Goal: Information Seeking & Learning: Learn about a topic

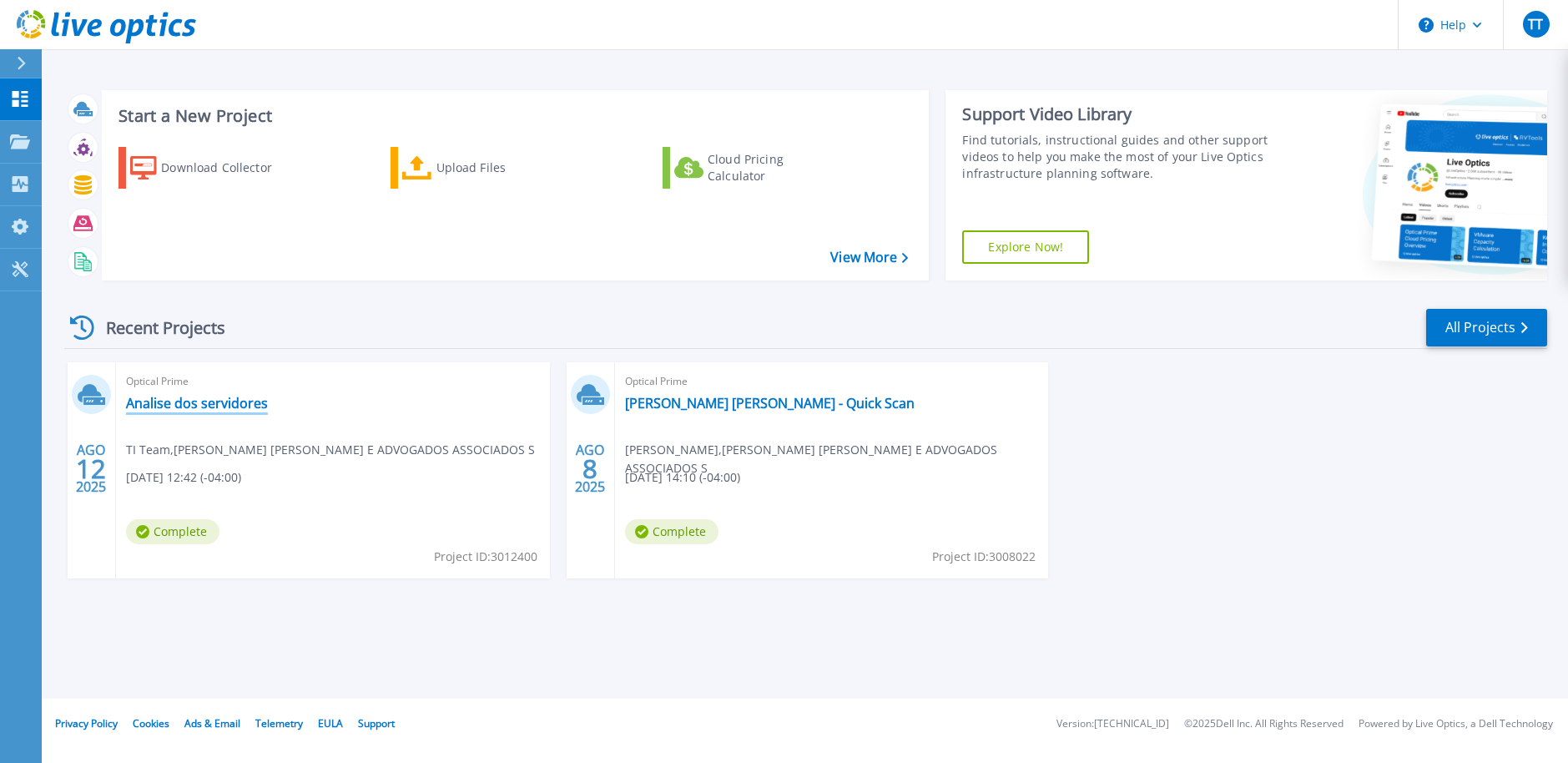
click at [220, 408] on link "Analise dos servidores" at bounding box center [196, 403] width 142 height 17
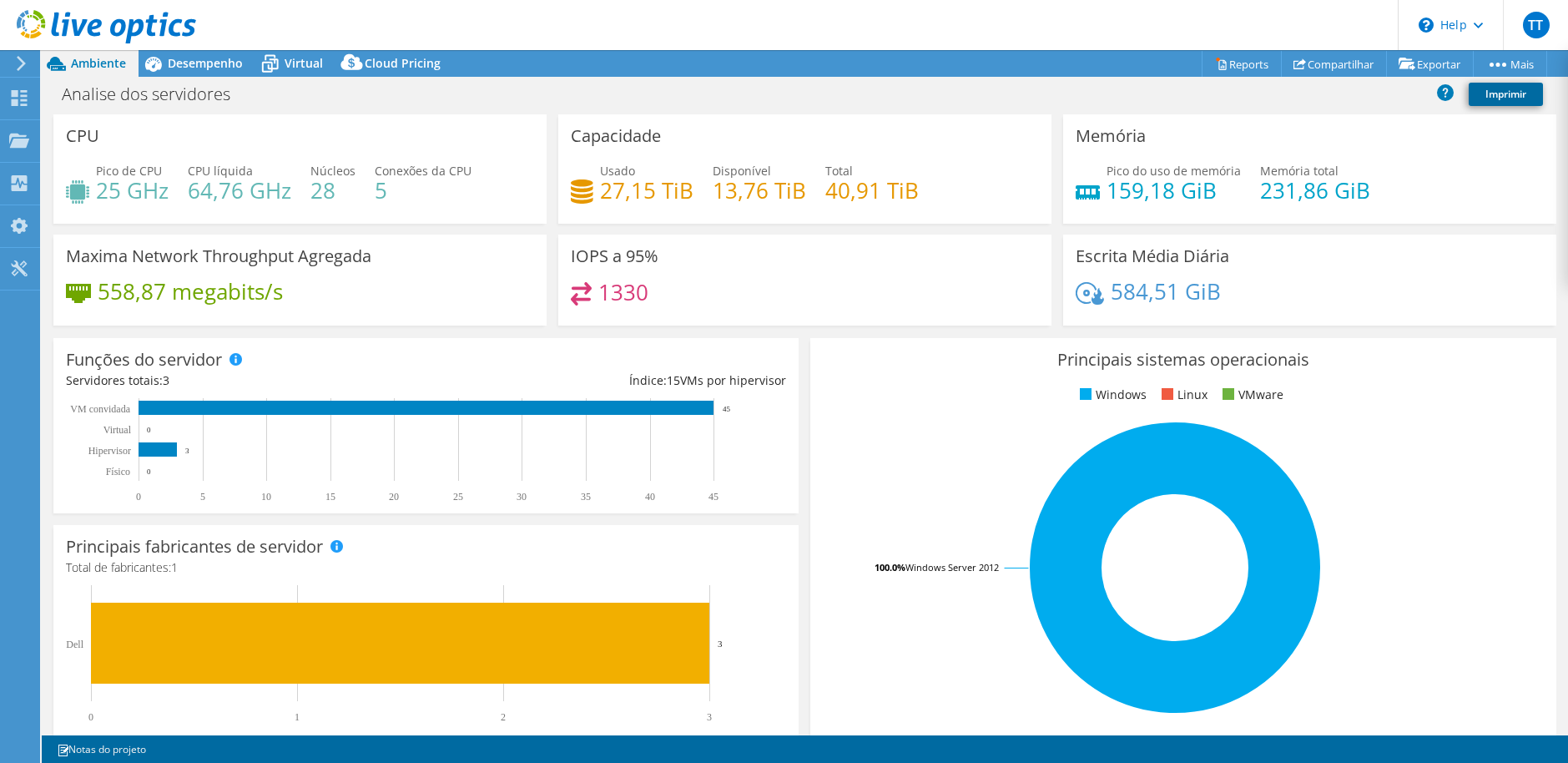
click at [1492, 96] on link "Imprimir" at bounding box center [1506, 94] width 74 height 24
click at [1318, 64] on link "Compartilhar" at bounding box center [1334, 64] width 106 height 26
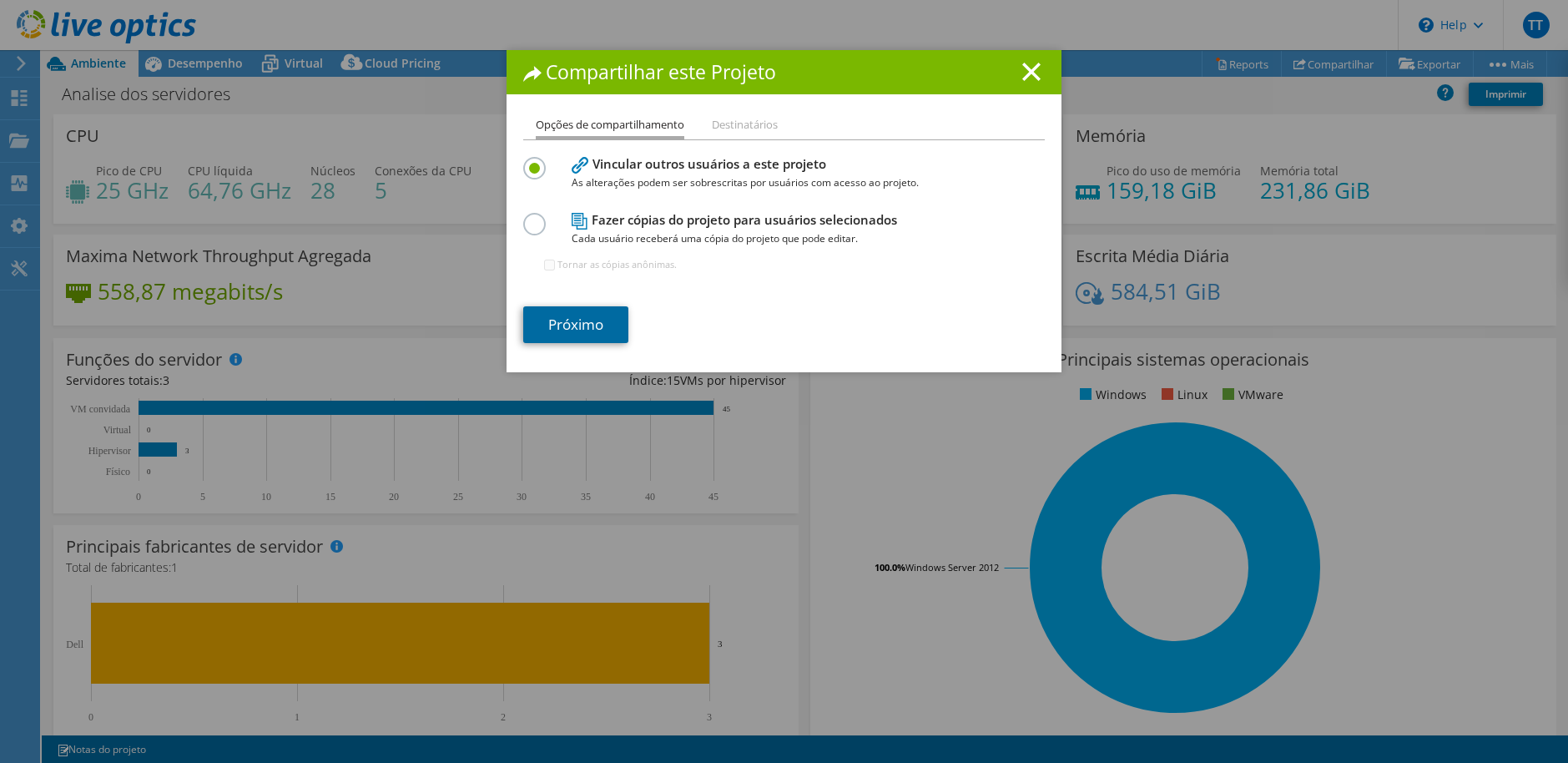
click at [587, 332] on link "Próximo" at bounding box center [576, 324] width 105 height 37
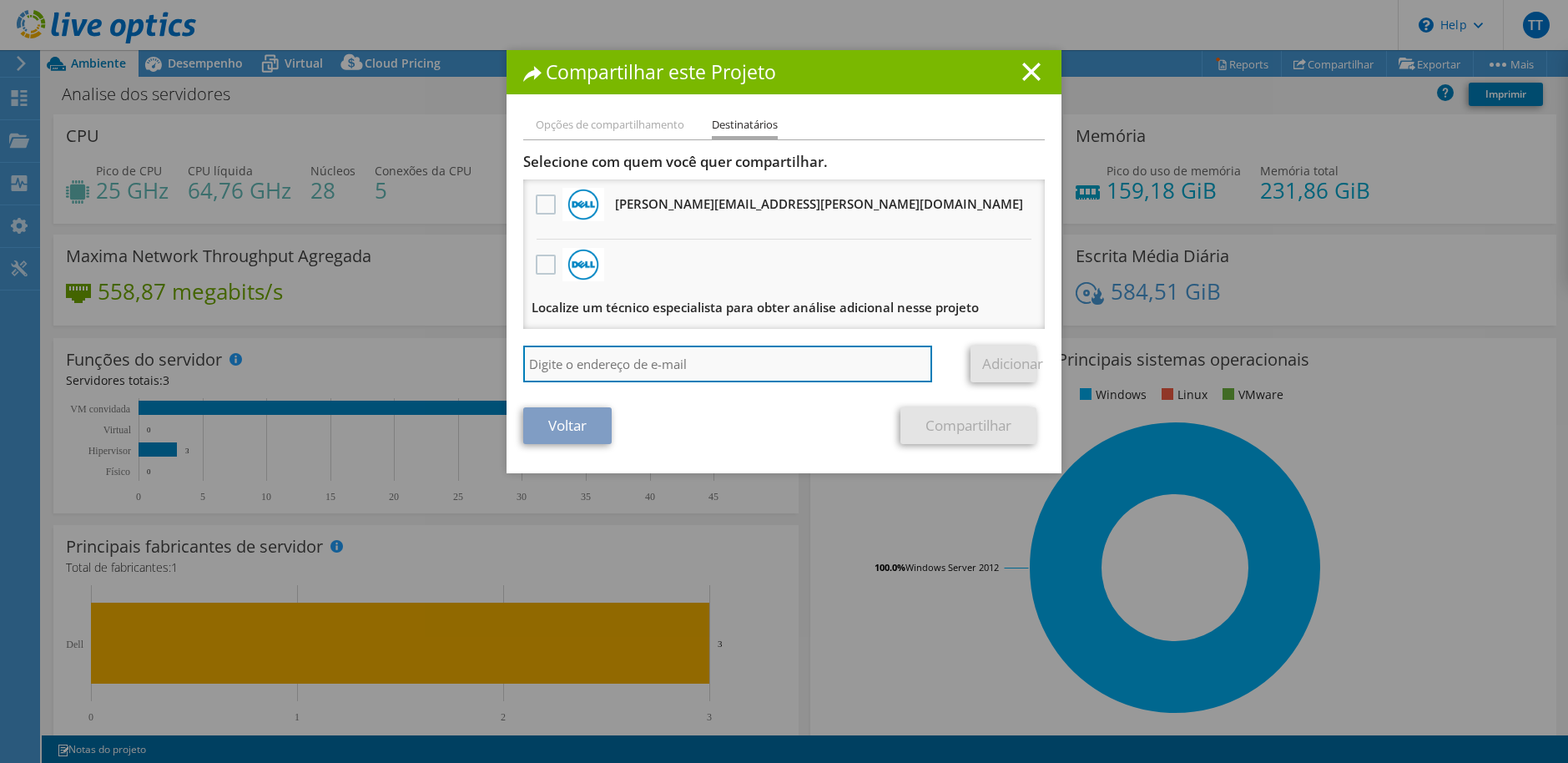
drag, startPoint x: 592, startPoint y: 346, endPoint x: 603, endPoint y: 360, distance: 17.8
click at [603, 360] on input "search" at bounding box center [728, 363] width 409 height 37
click at [650, 375] on input "[PERSON_NAME].[PERSON_NAME]" at bounding box center [728, 363] width 409 height 37
type input "[PERSON_NAME][EMAIL_ADDRESS][PERSON_NAME][DOMAIN_NAME]"
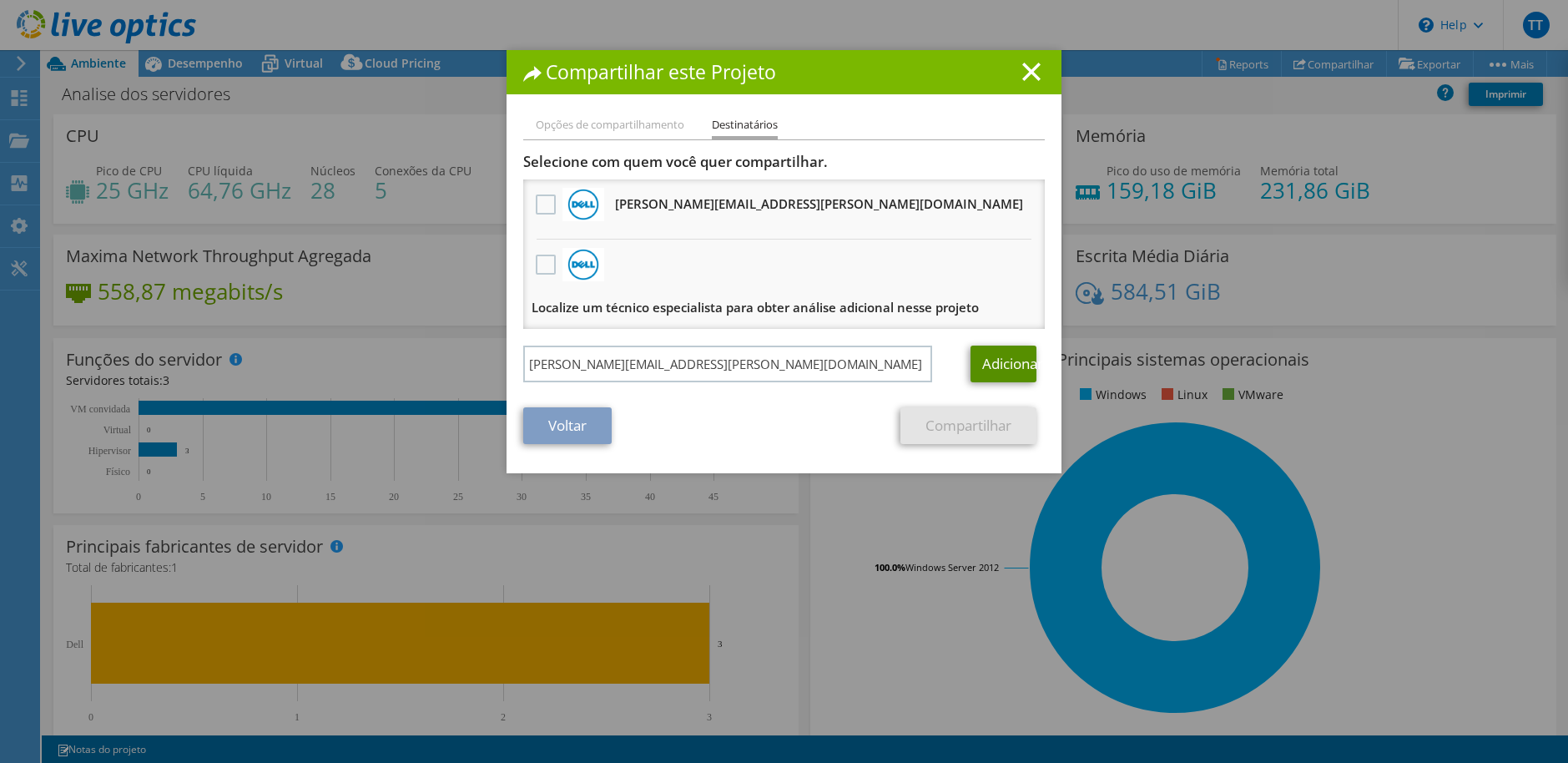
click at [977, 354] on link "Adicionar" at bounding box center [1004, 363] width 65 height 37
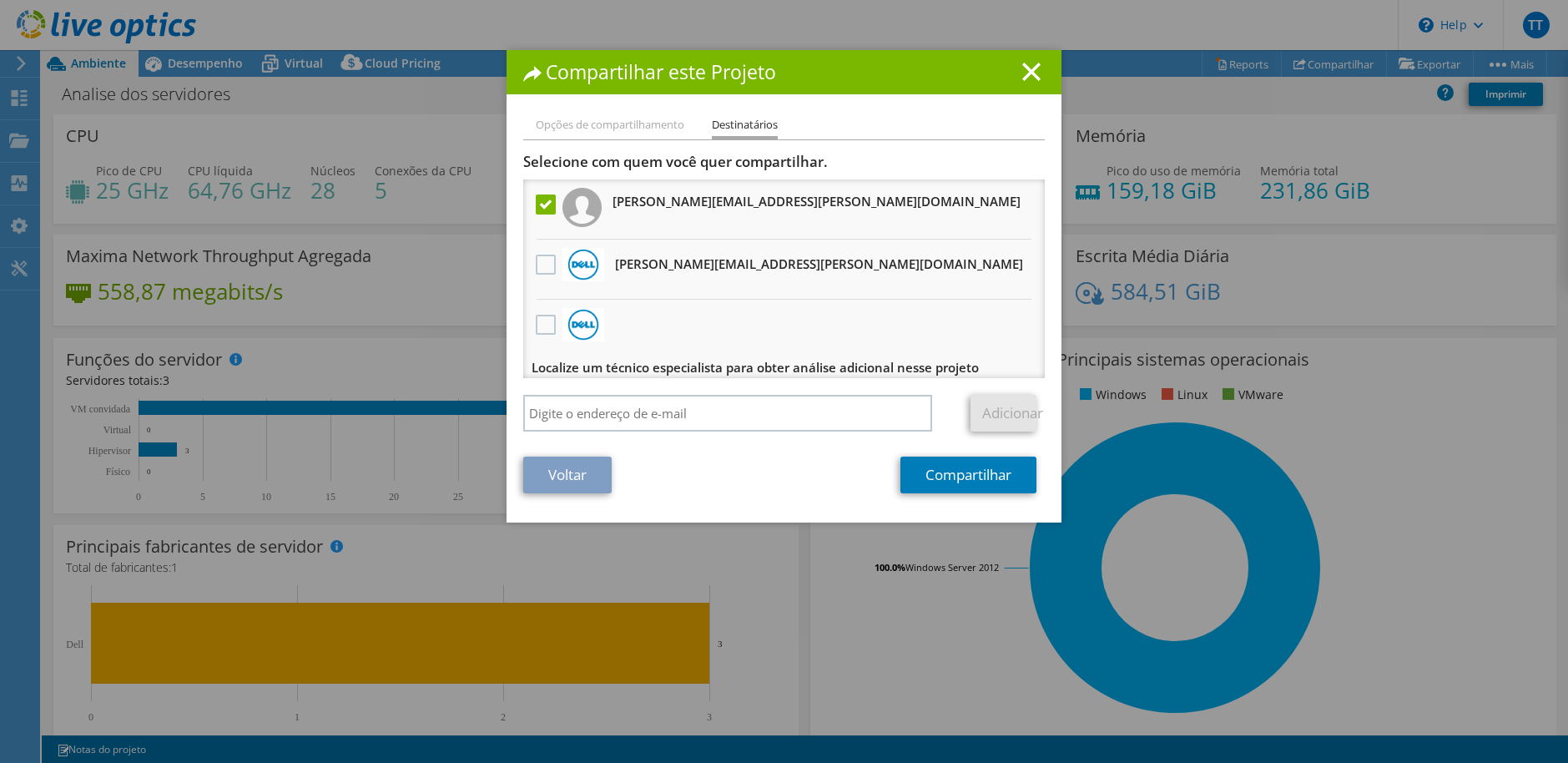
click at [1023, 75] on icon at bounding box center [1031, 71] width 19 height 19
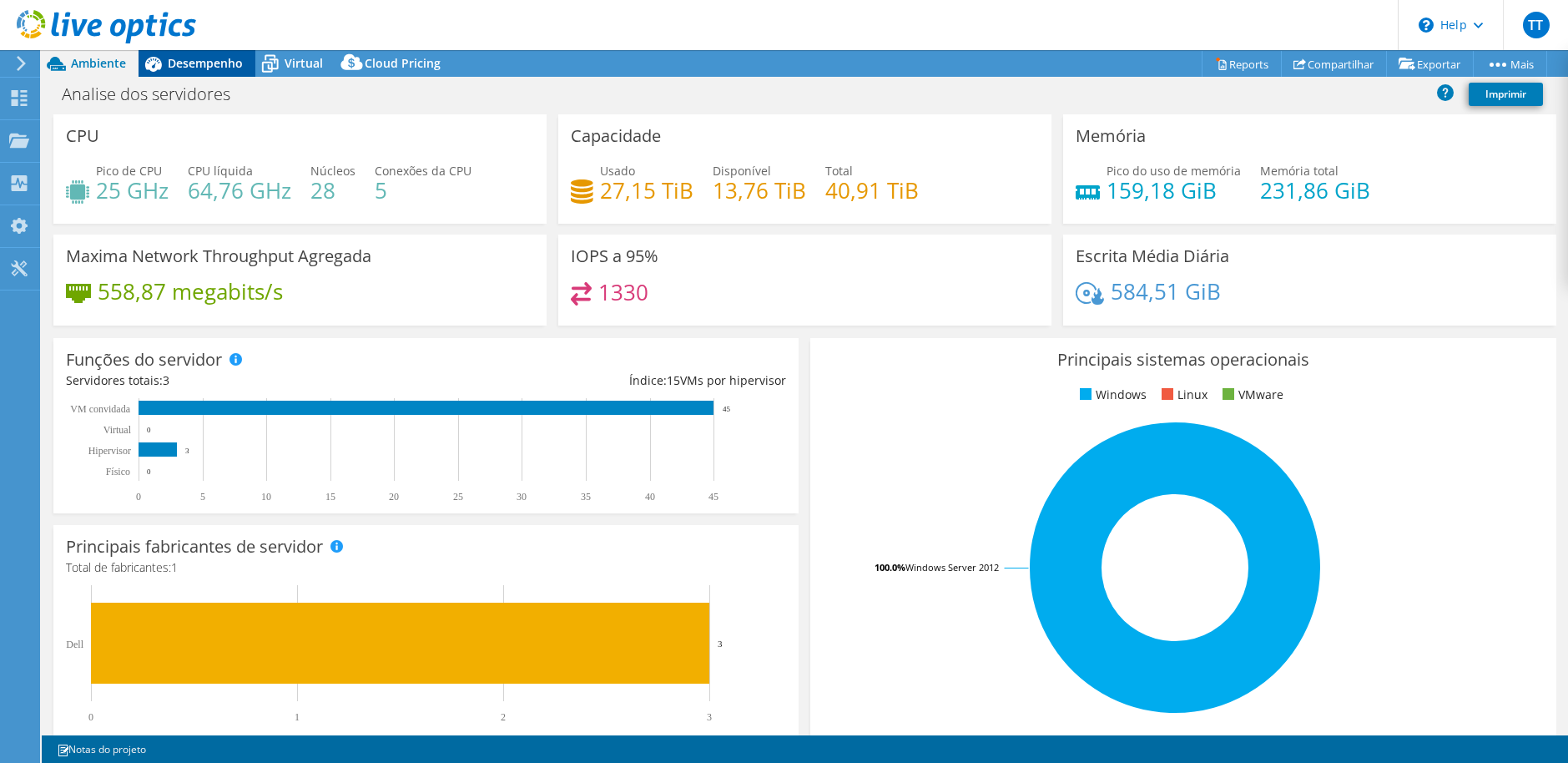
click at [185, 56] on span "Desempenho" at bounding box center [205, 64] width 75 height 16
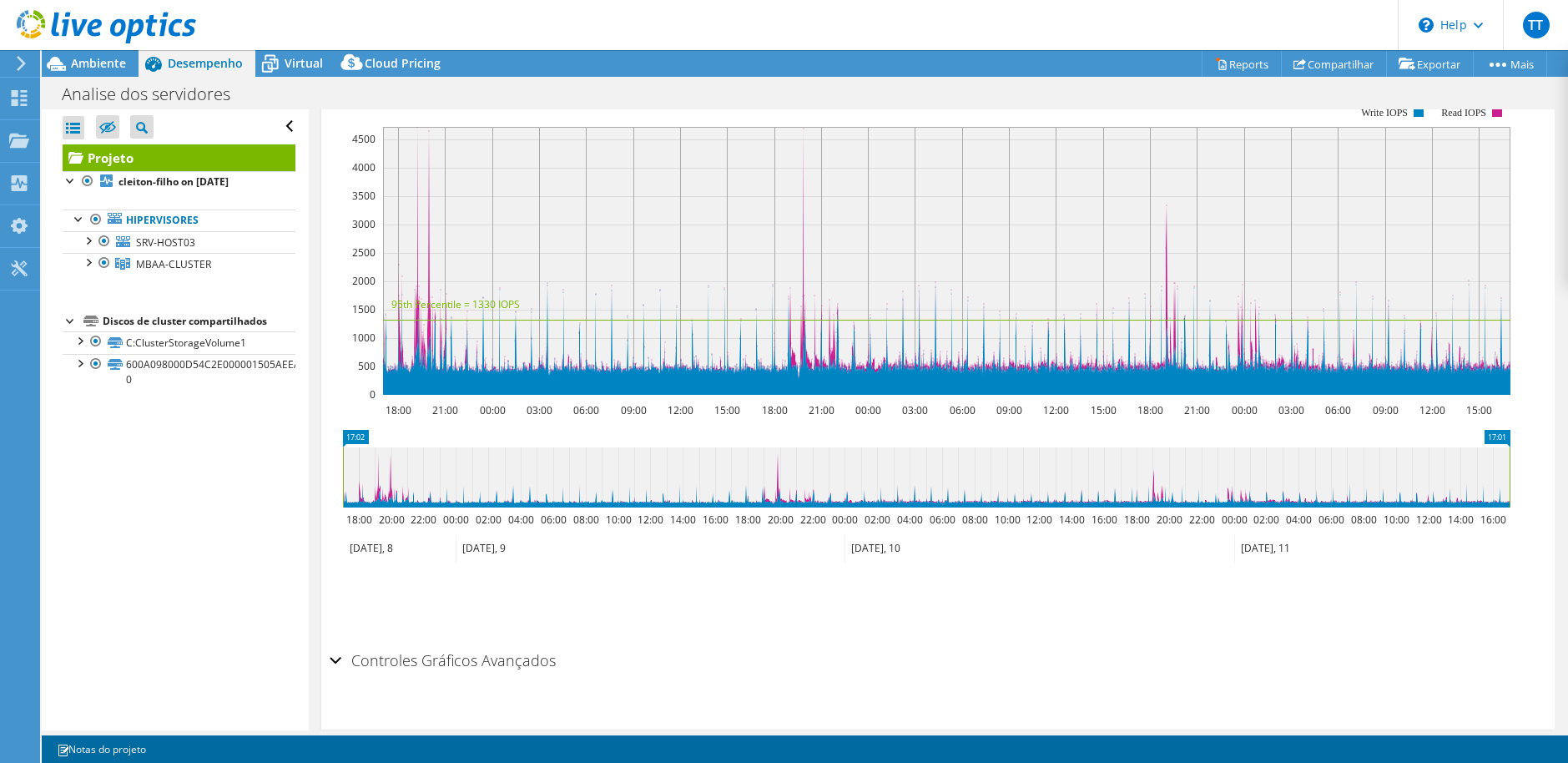
scroll to position [418, 0]
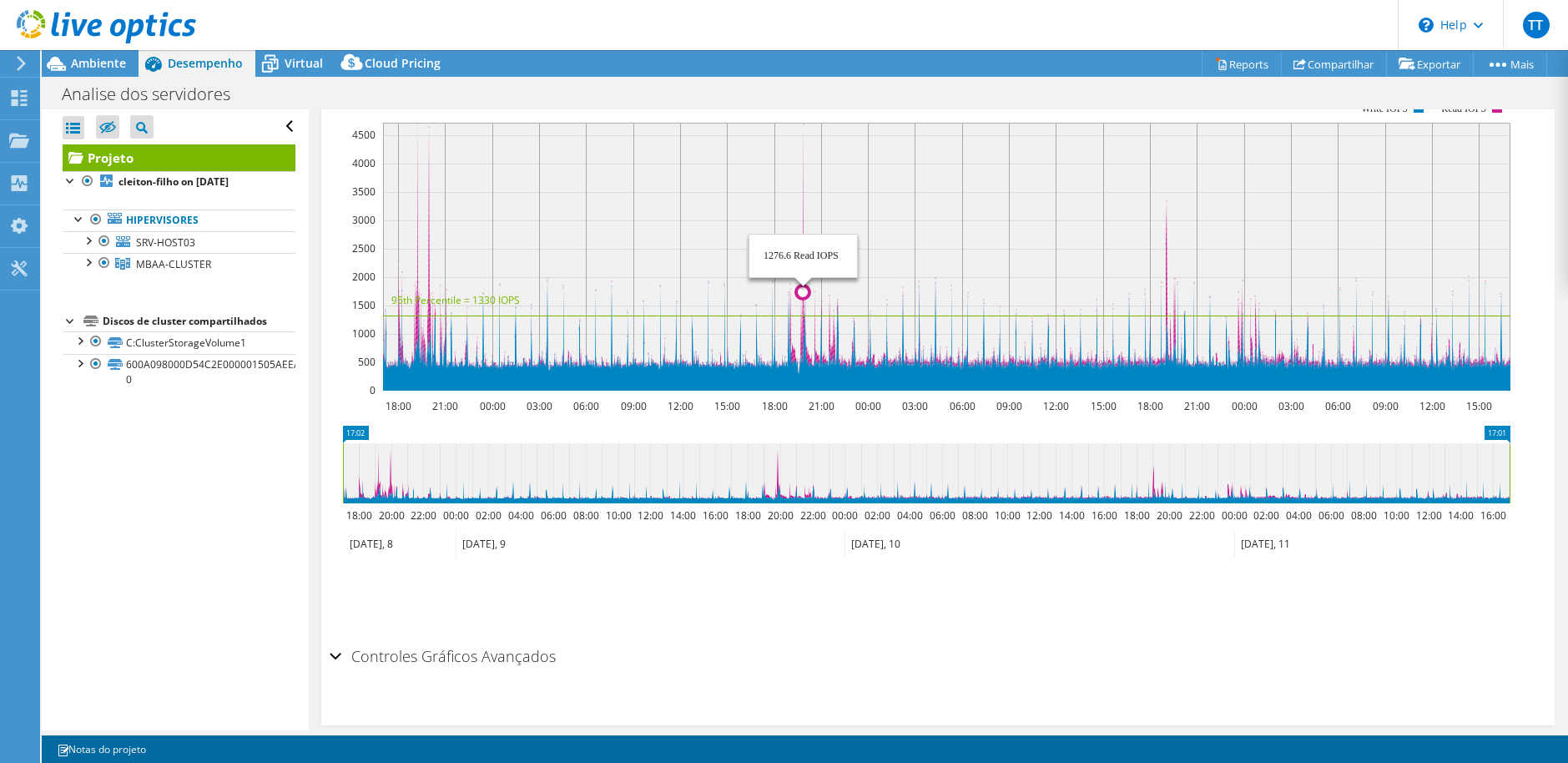
click at [802, 286] on circle at bounding box center [802, 292] width 13 height 13
click at [802, 250] on rect at bounding box center [946, 257] width 1128 height 268
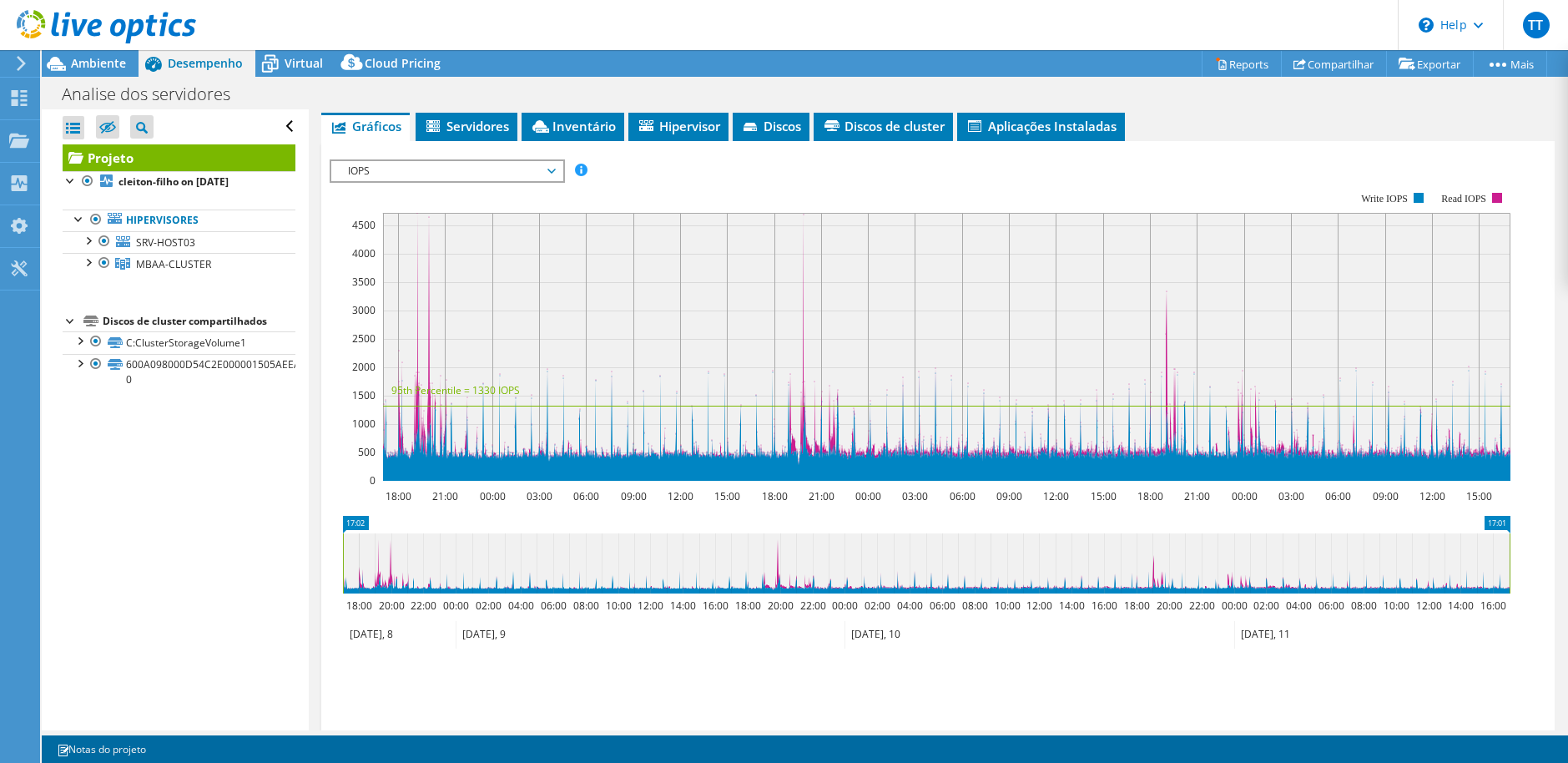
scroll to position [250, 0]
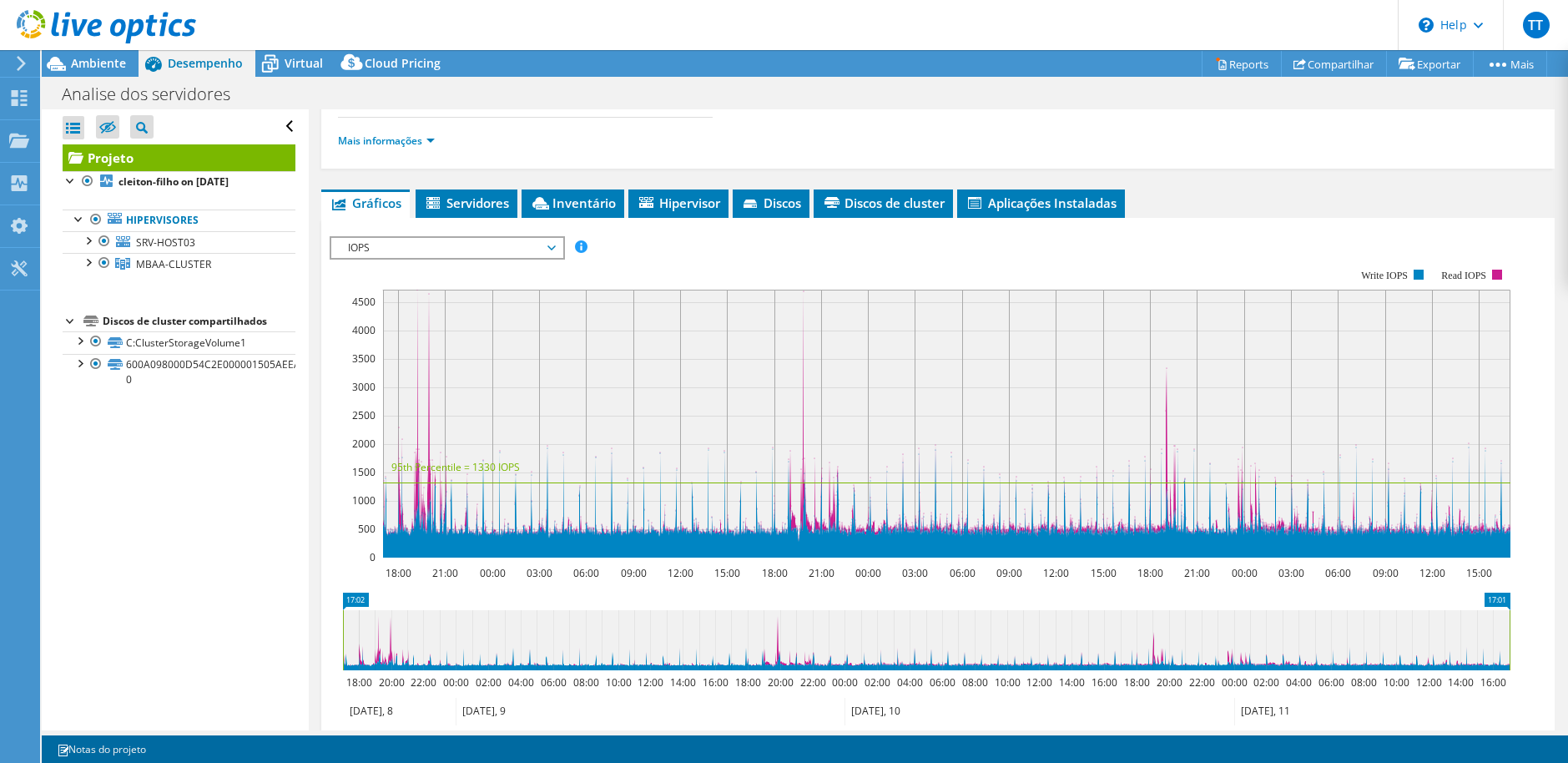
click at [537, 248] on span "IOPS" at bounding box center [446, 248] width 214 height 20
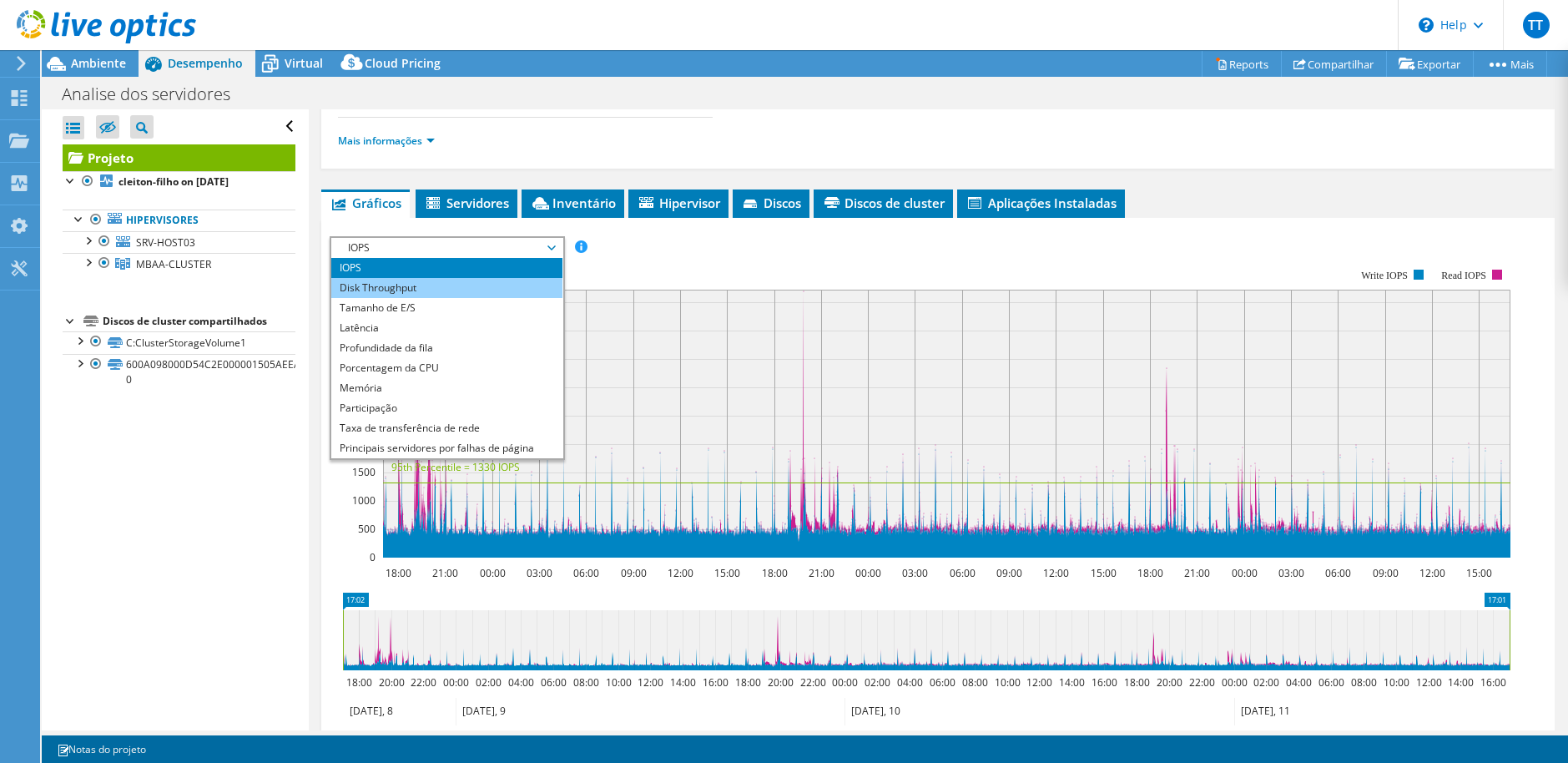
click at [490, 282] on li "Disk Throughput" at bounding box center [446, 288] width 231 height 20
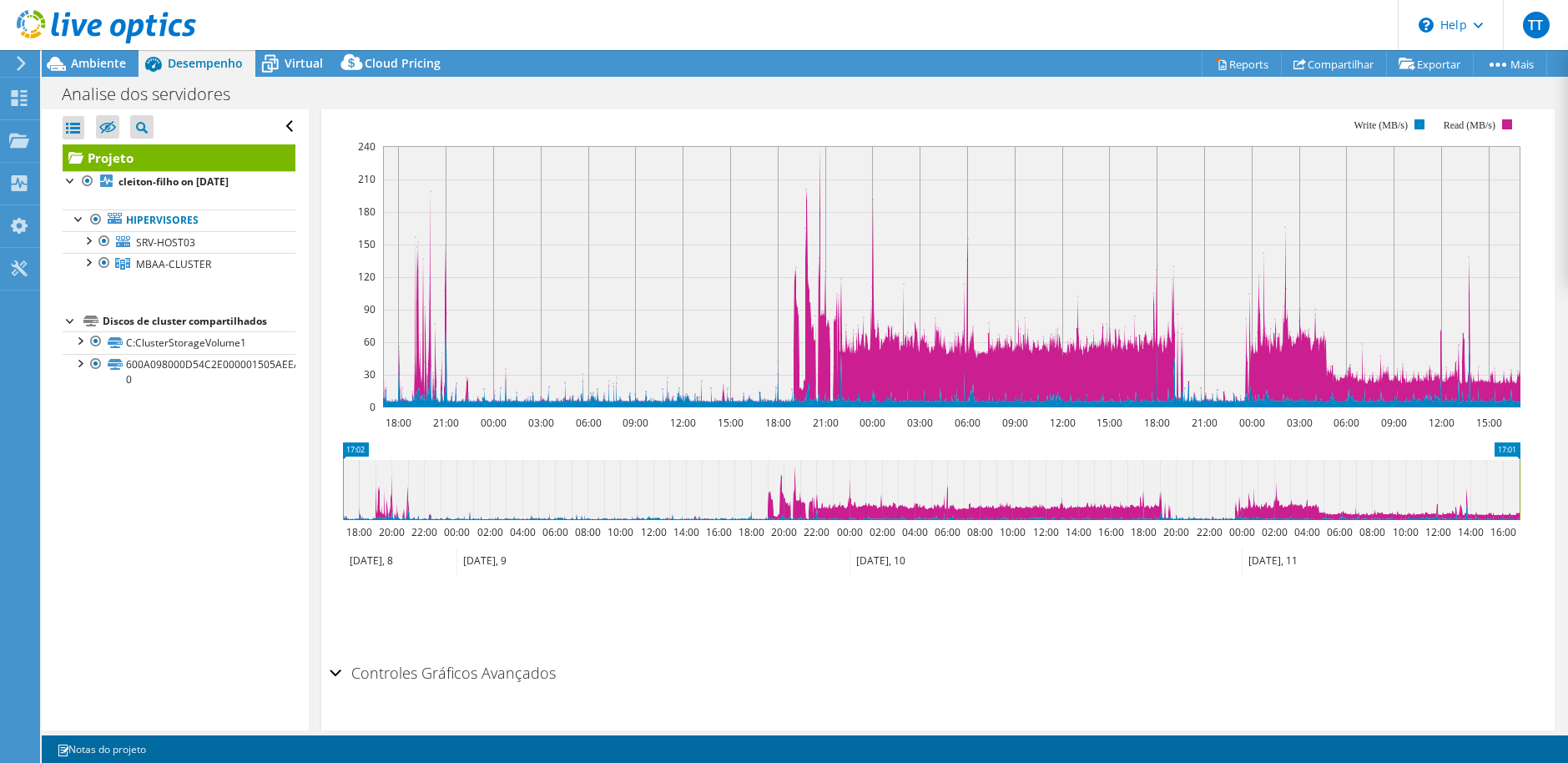
scroll to position [442, 0]
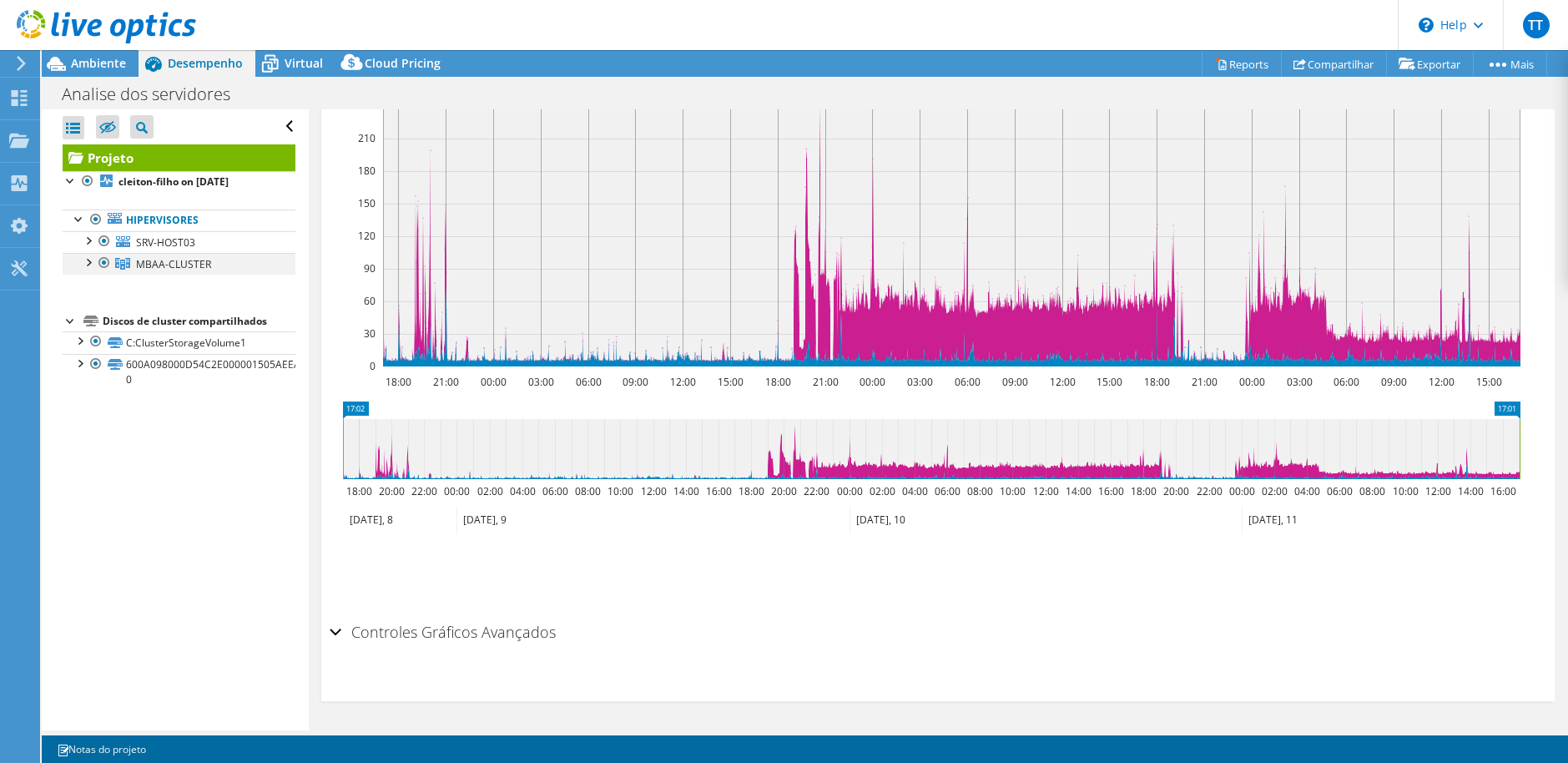
click at [85, 261] on div at bounding box center [87, 261] width 17 height 17
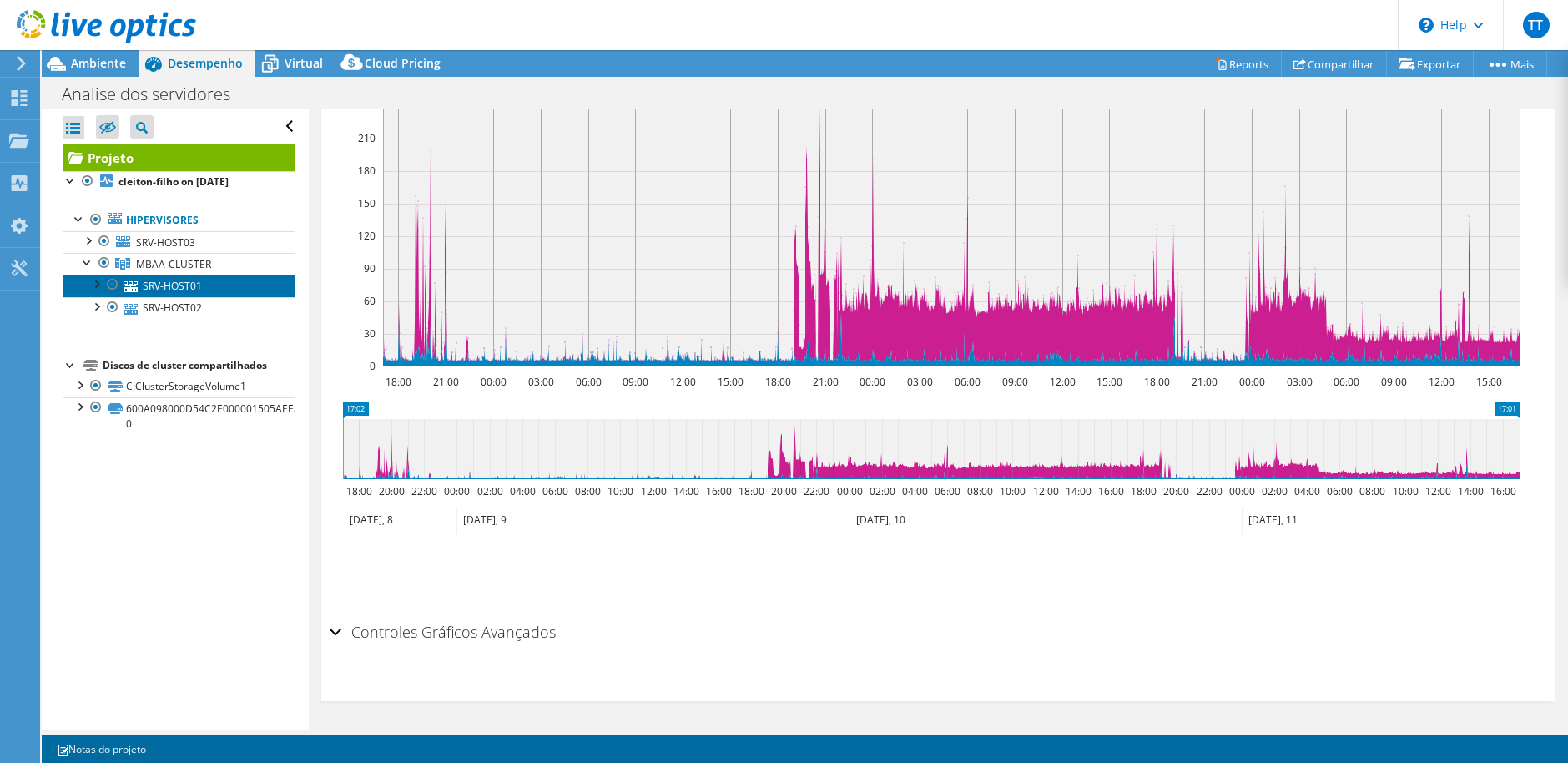
click at [181, 290] on link "SRV-HOST01" at bounding box center [179, 286] width 233 height 22
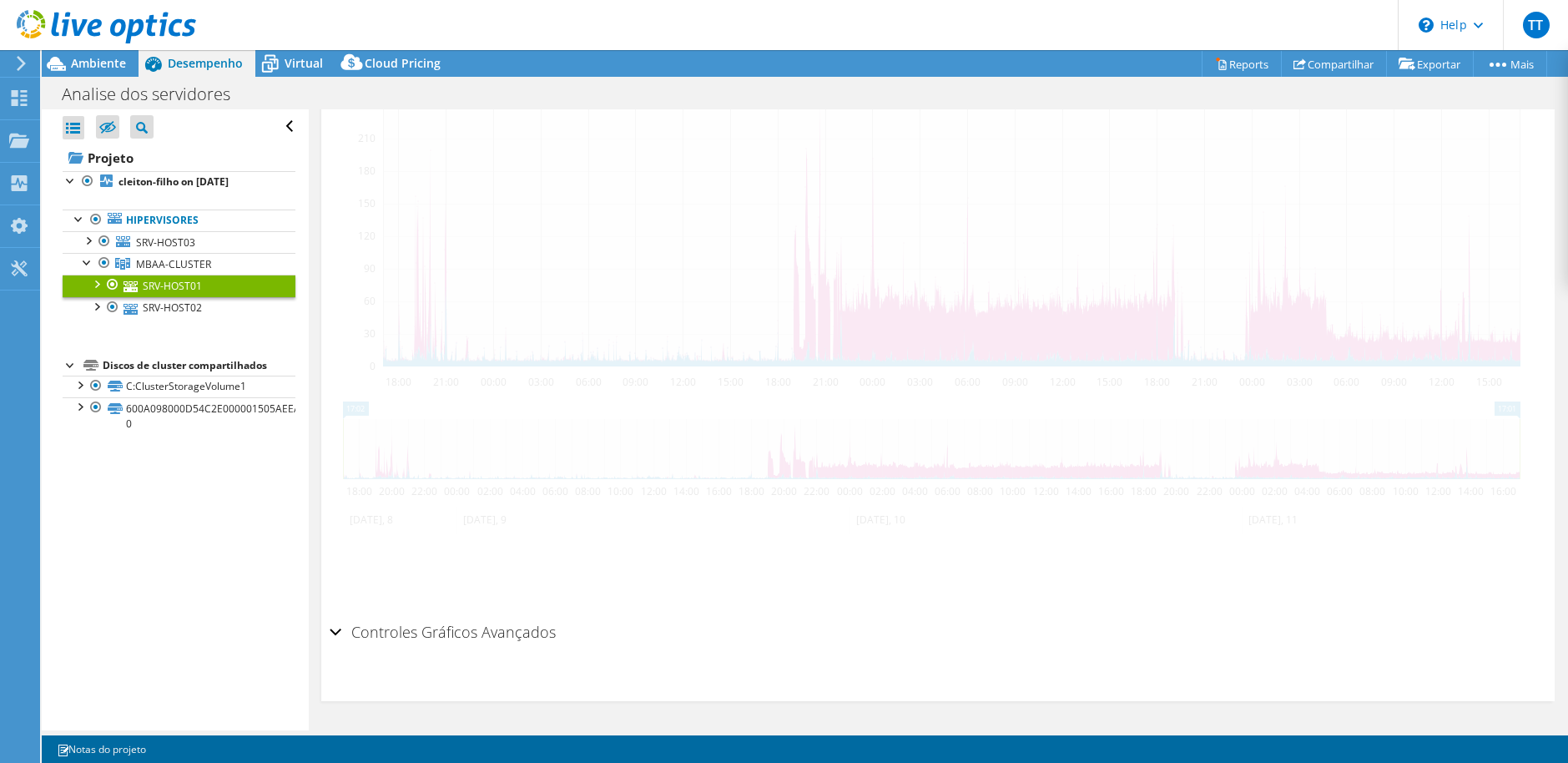
scroll to position [361, 0]
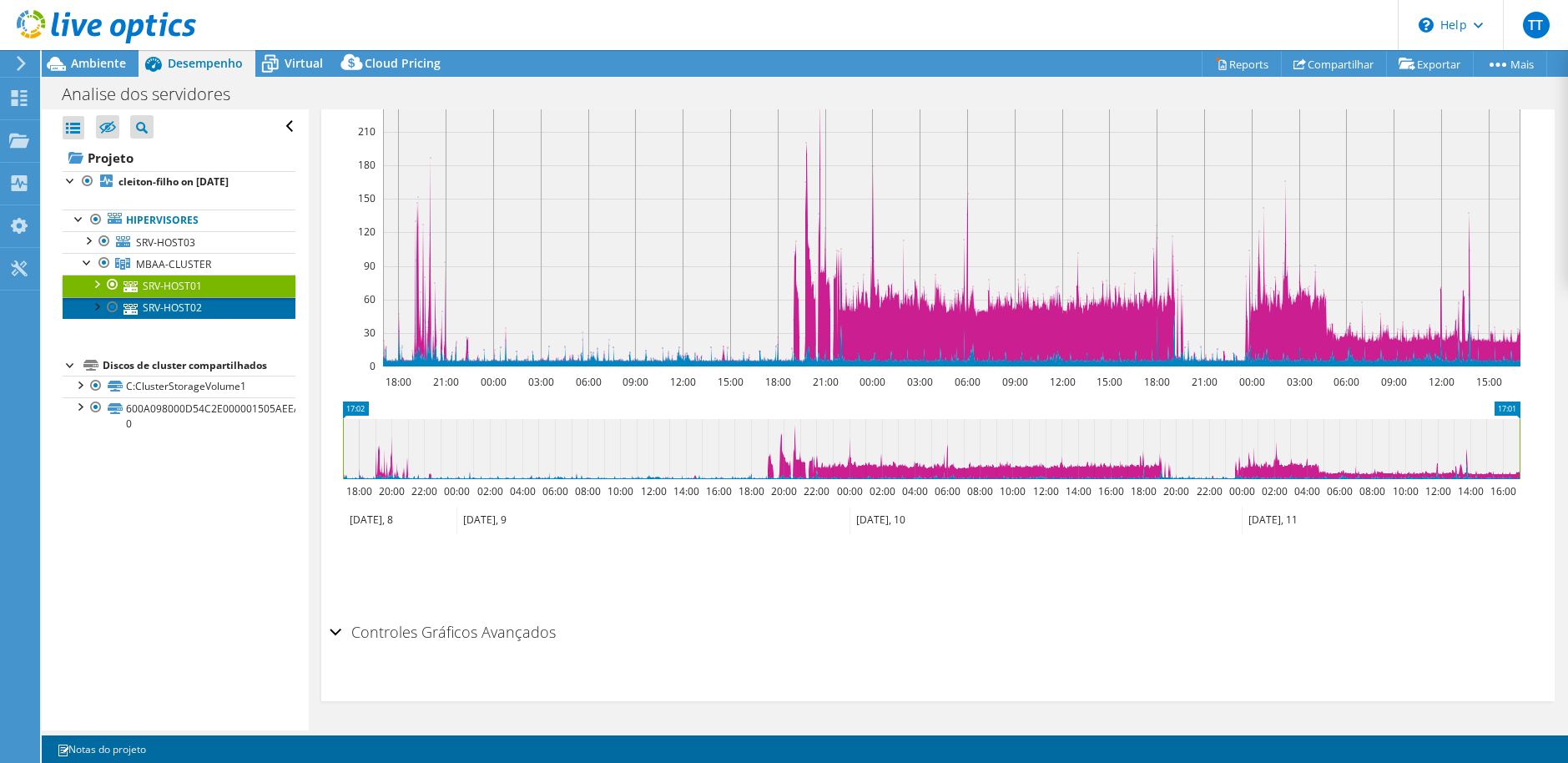
click at [181, 300] on link "SRV-HOST02" at bounding box center [179, 309] width 233 height 22
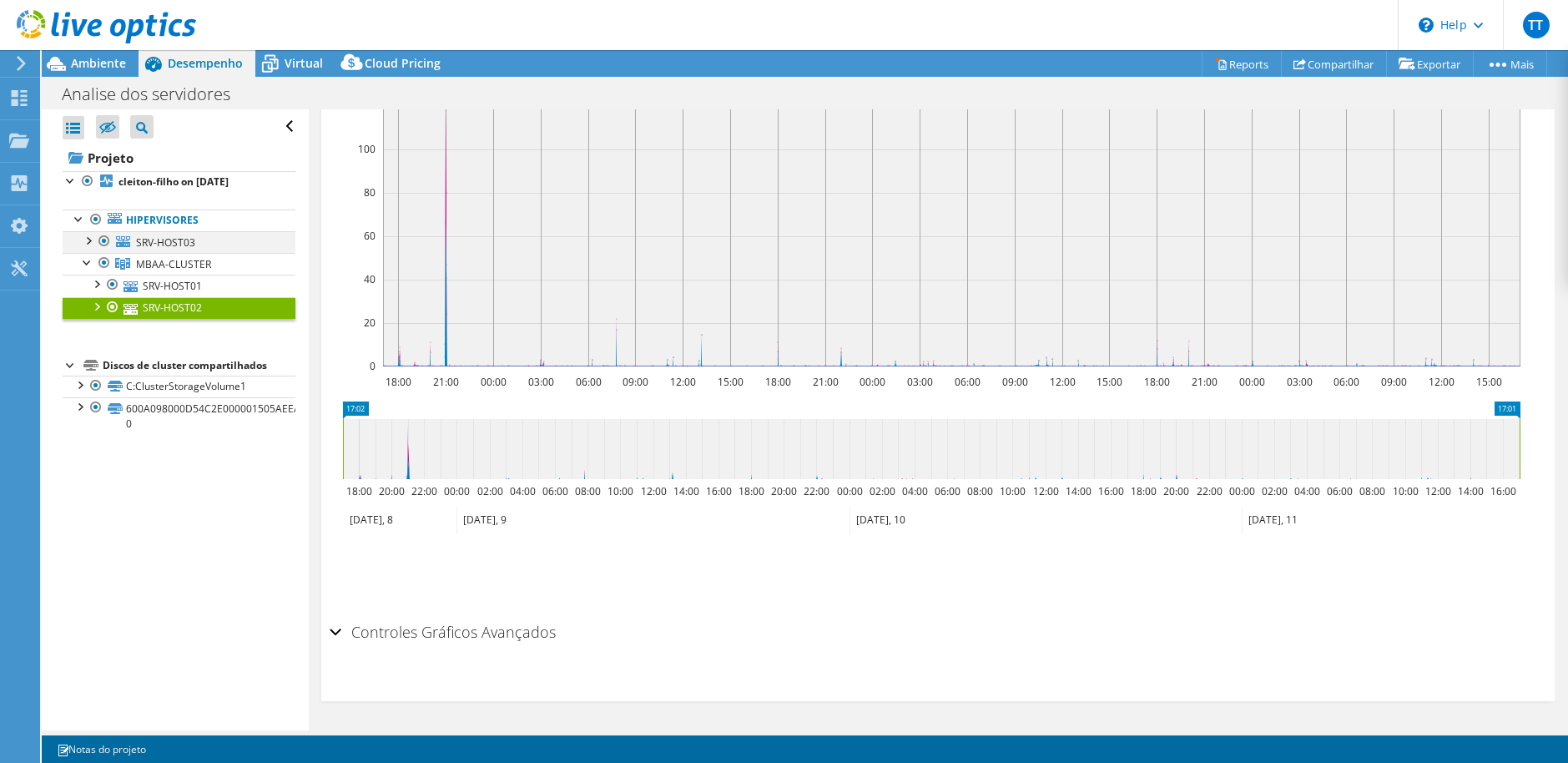
click at [103, 240] on div at bounding box center [104, 241] width 17 height 20
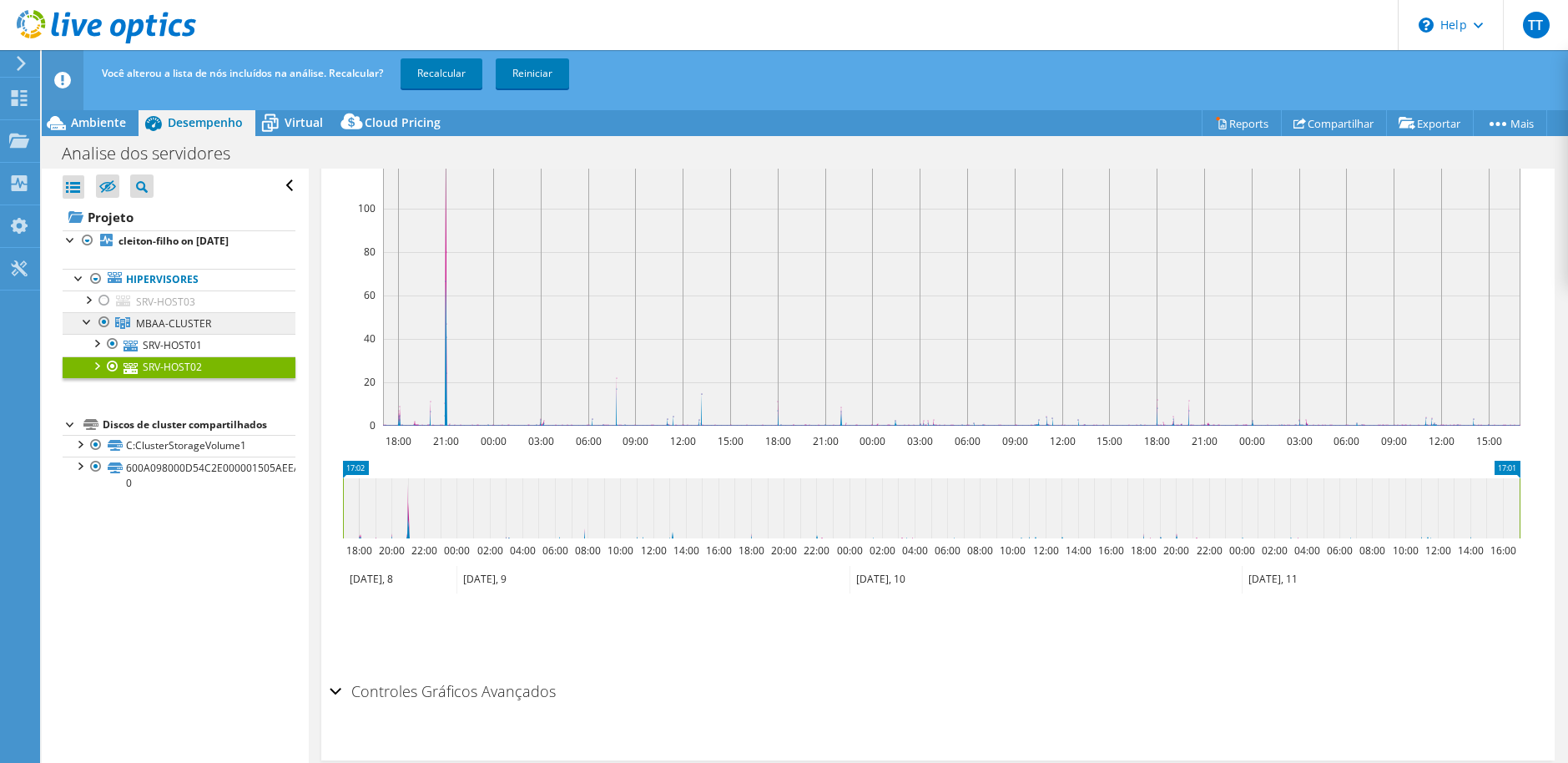
click at [149, 331] on link "MBAA-CLUSTER" at bounding box center [179, 323] width 233 height 22
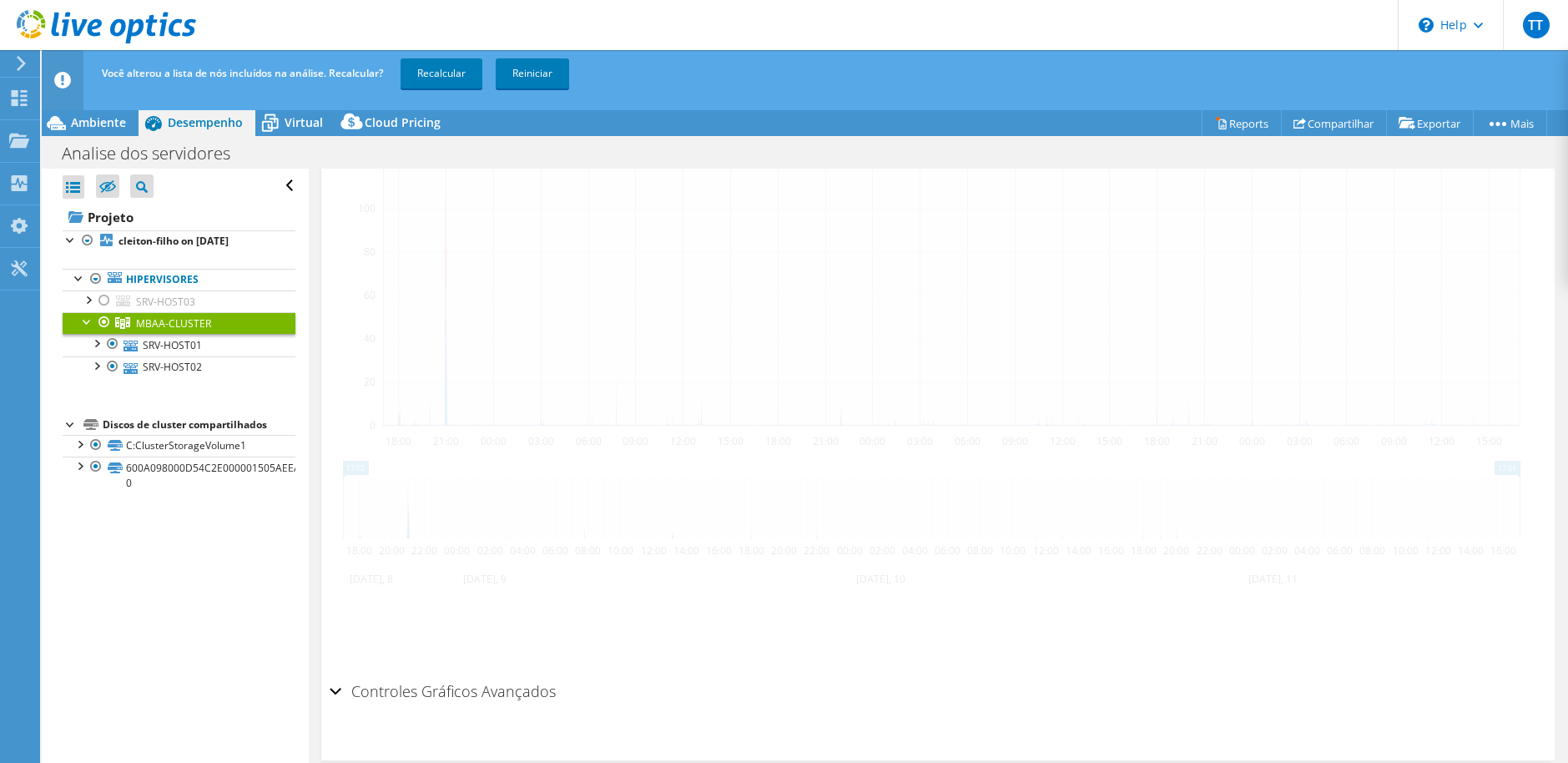
scroll to position [350, 0]
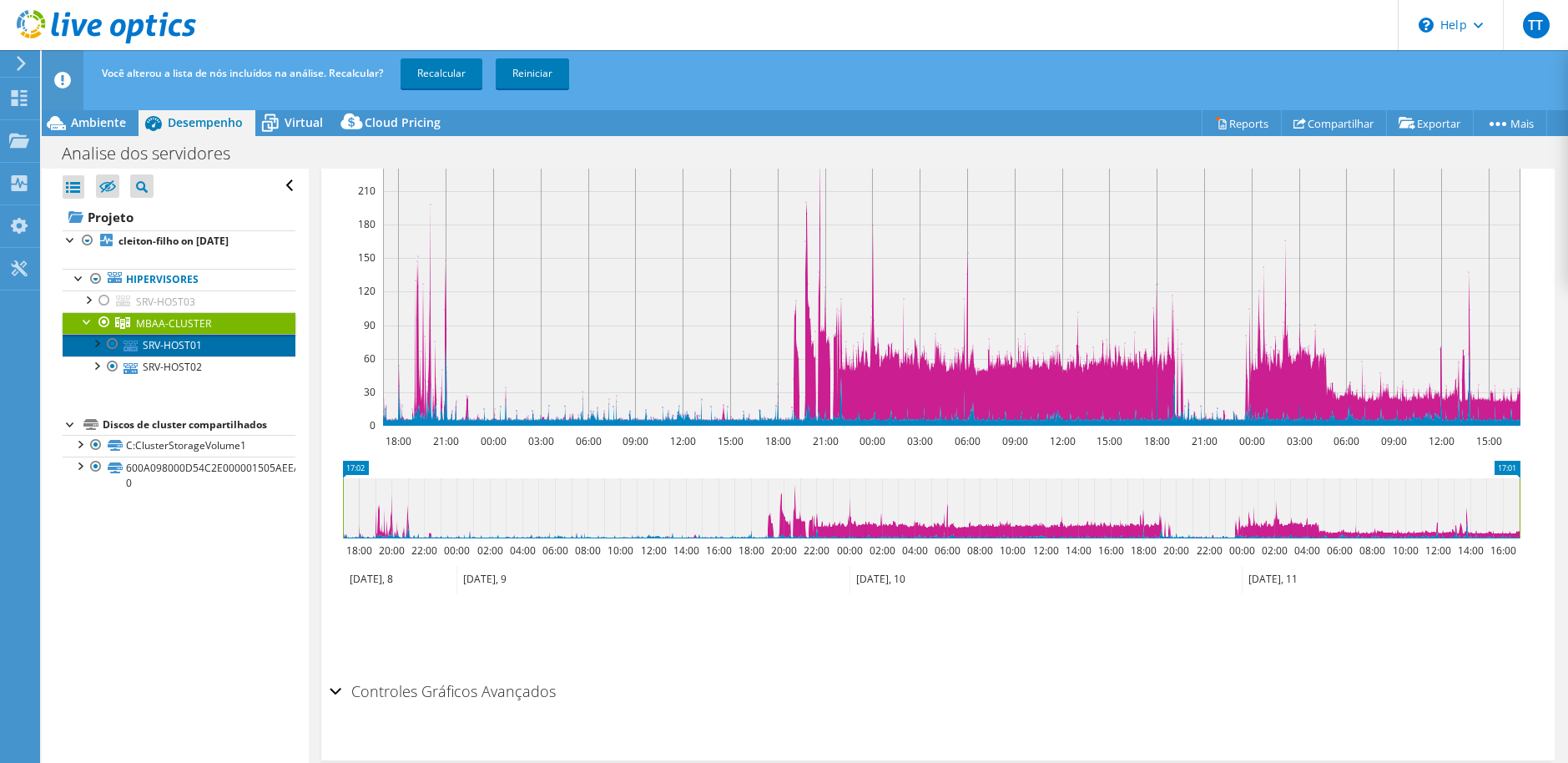
click at [146, 350] on link "SRV-HOST01" at bounding box center [179, 345] width 233 height 22
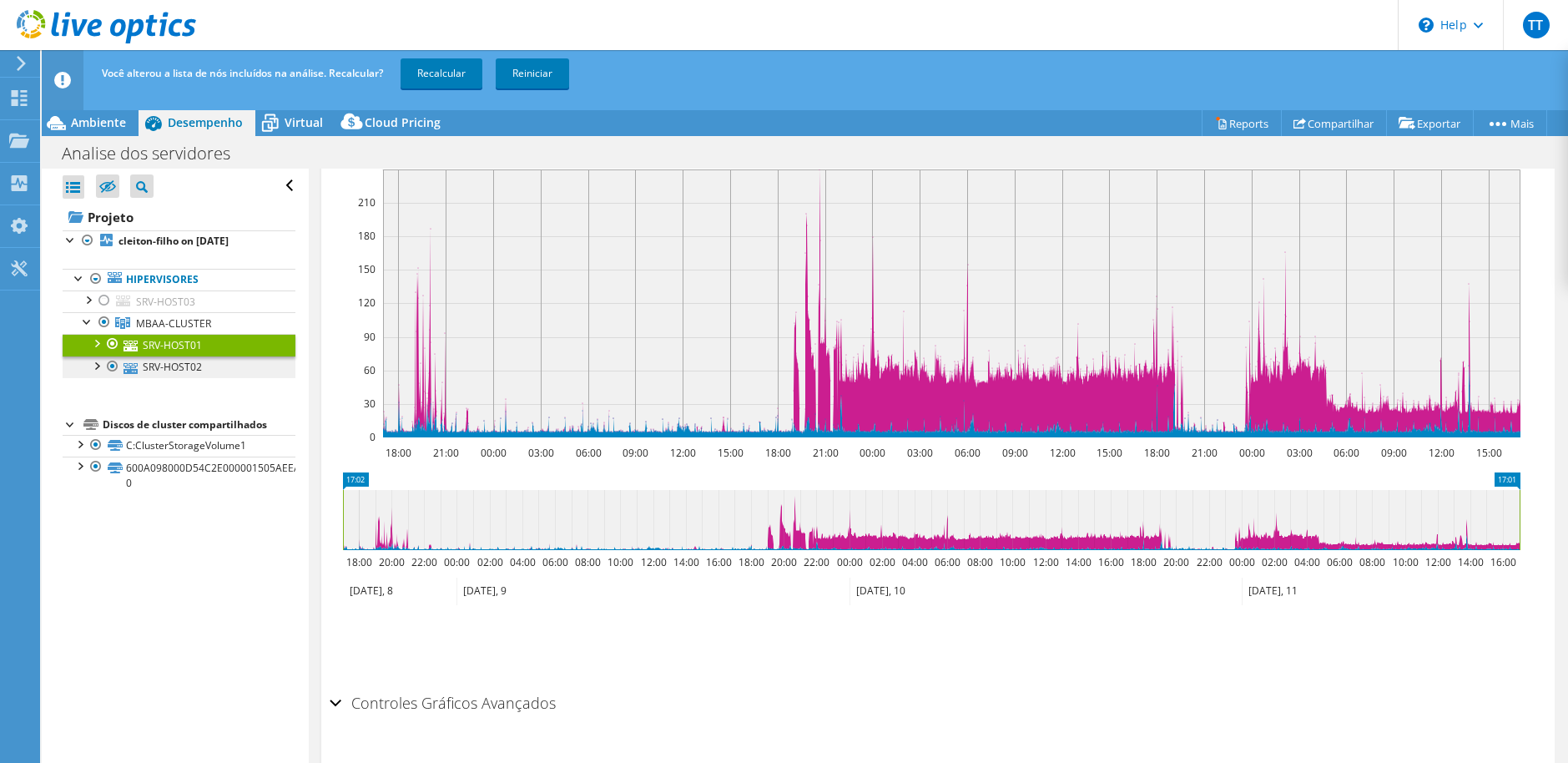
scroll to position [361, 0]
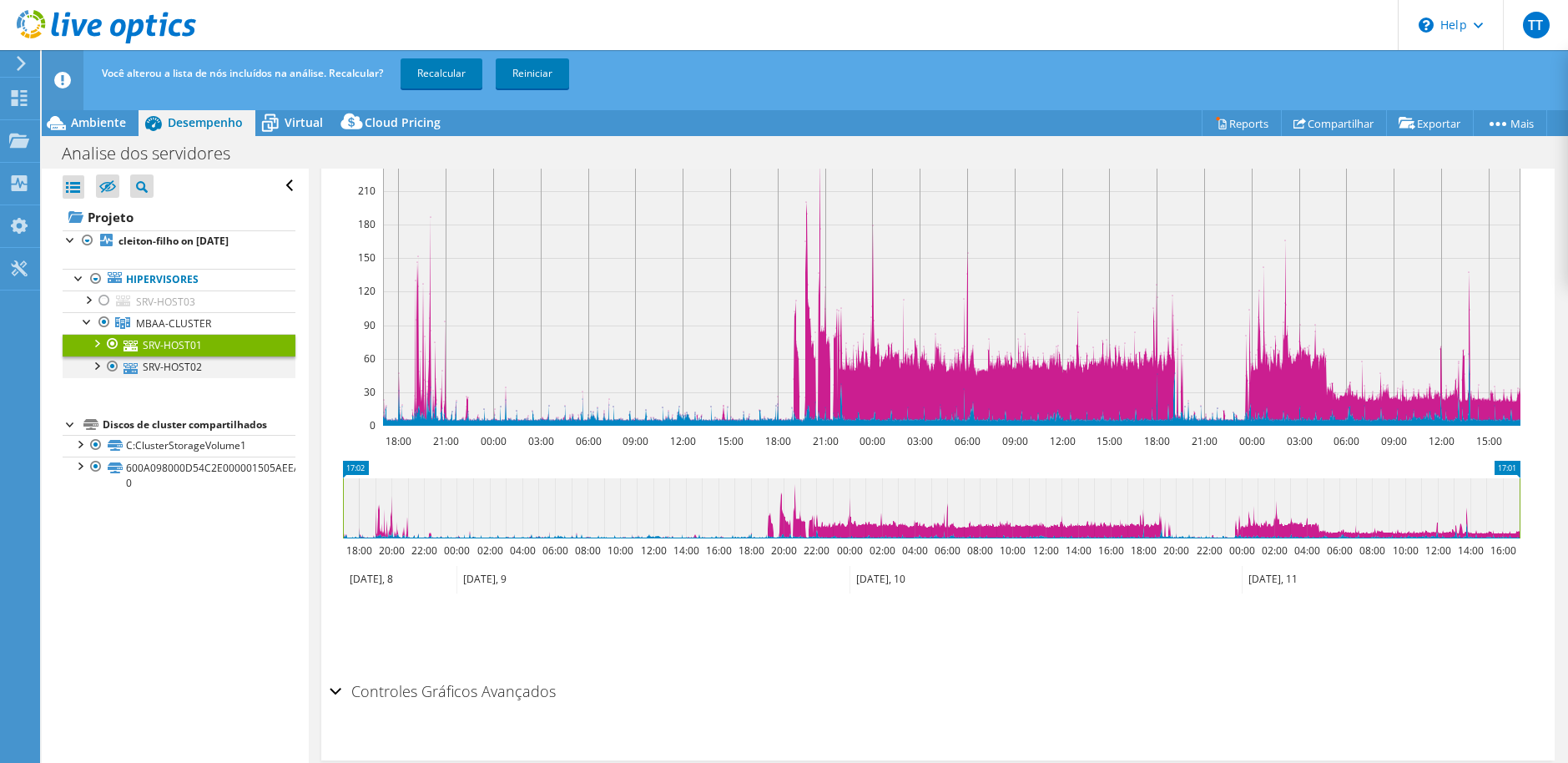
click at [116, 365] on div at bounding box center [112, 366] width 17 height 20
click at [151, 365] on link "SRV-HOST02" at bounding box center [179, 367] width 233 height 22
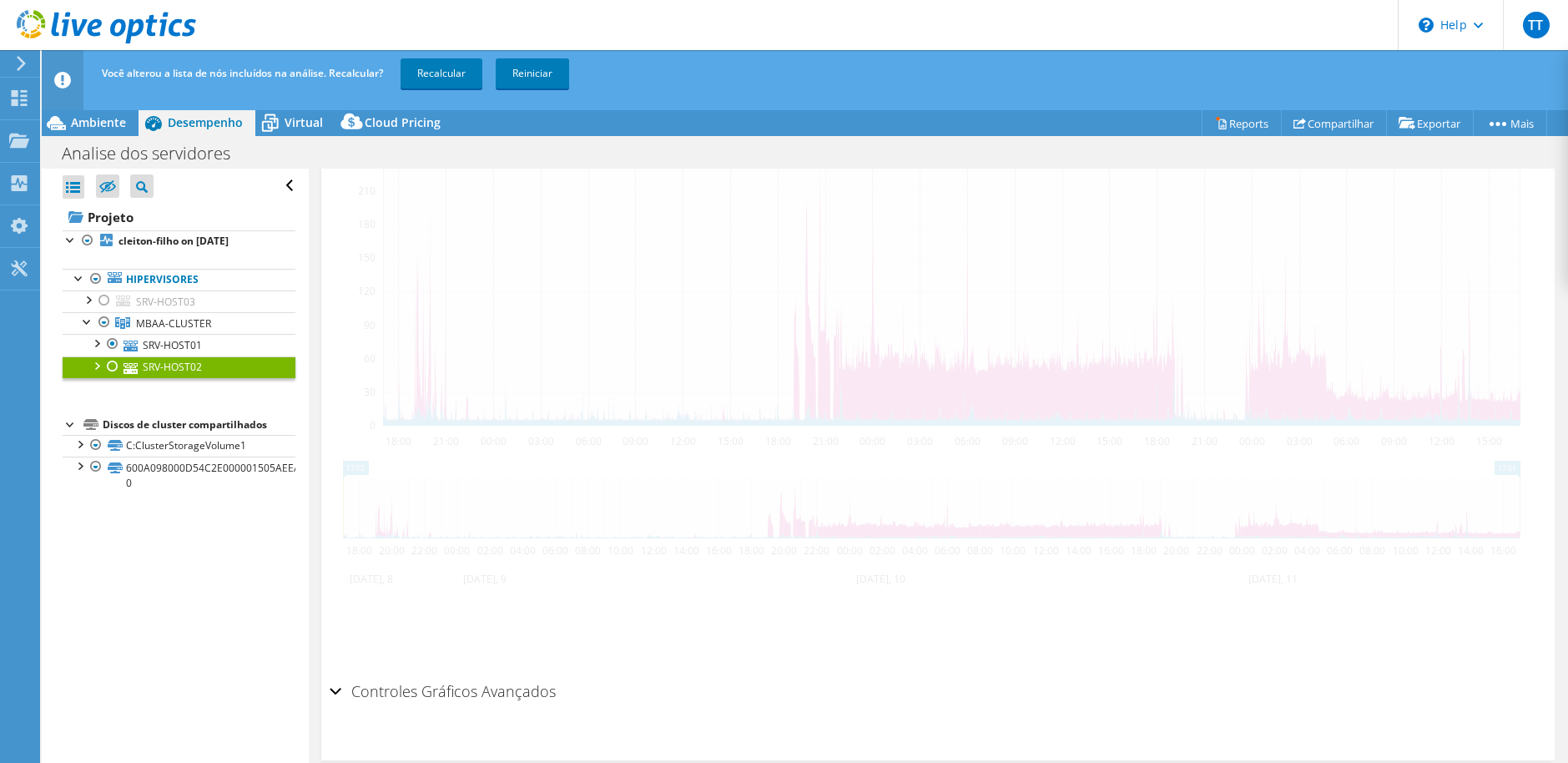
scroll to position [358, 0]
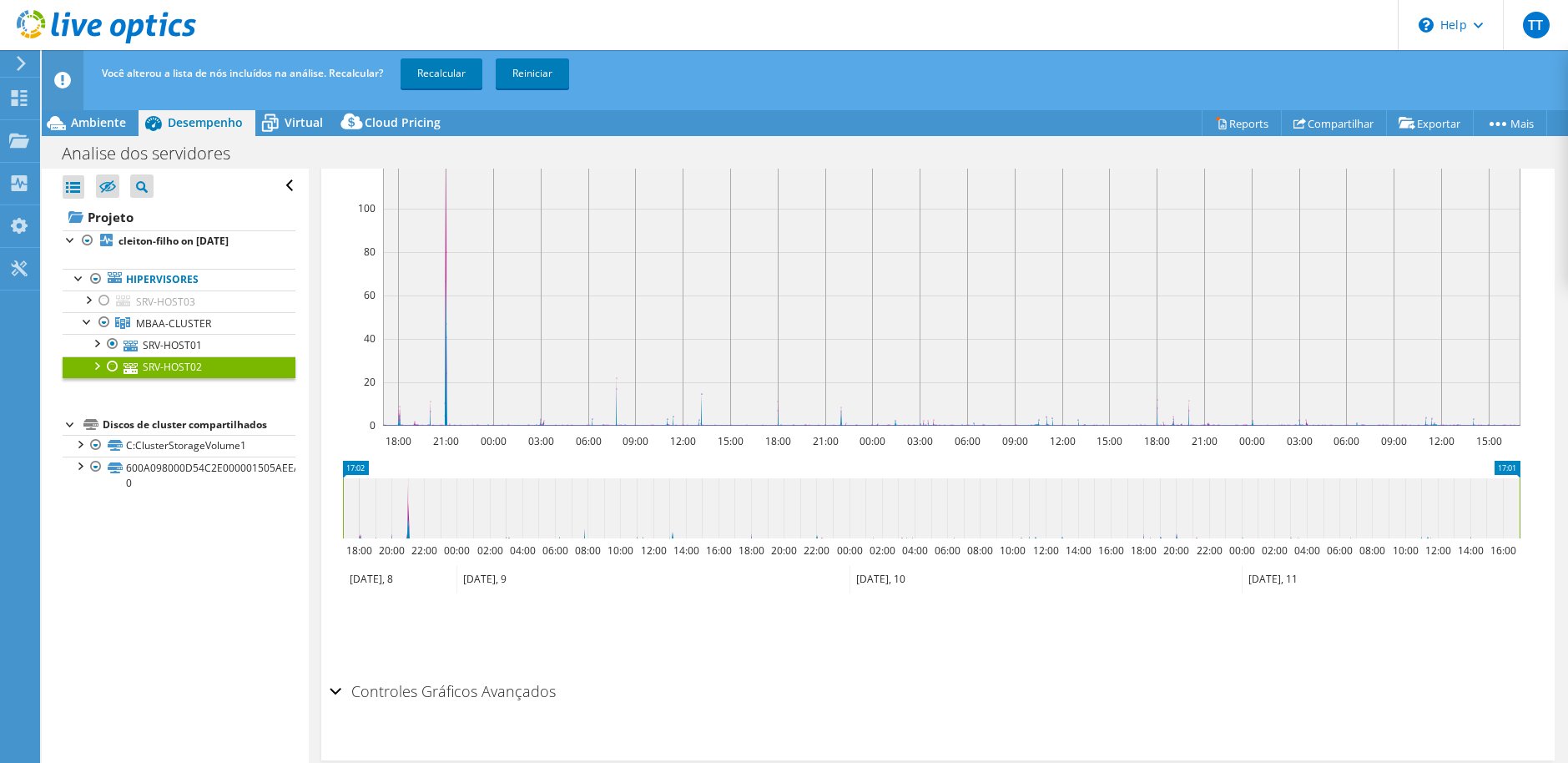
click at [114, 365] on div at bounding box center [112, 366] width 17 height 20
click at [113, 347] on div at bounding box center [112, 344] width 17 height 20
click at [101, 299] on div at bounding box center [104, 301] width 17 height 20
click at [111, 345] on div at bounding box center [112, 344] width 17 height 20
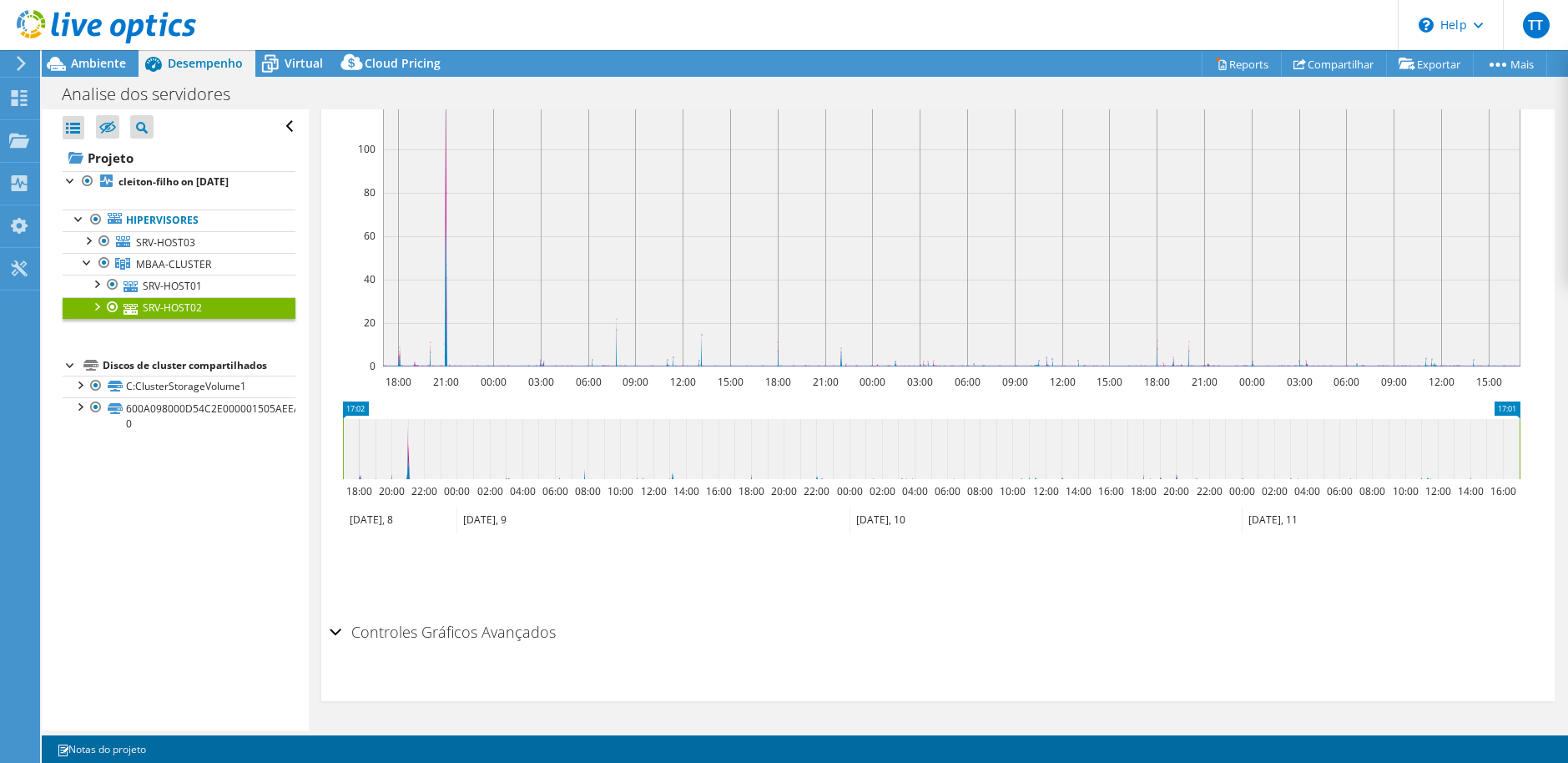
click at [169, 313] on link "SRV-HOST02" at bounding box center [179, 309] width 233 height 22
click at [129, 388] on link "C:ClusterStorageVolume1" at bounding box center [179, 387] width 233 height 22
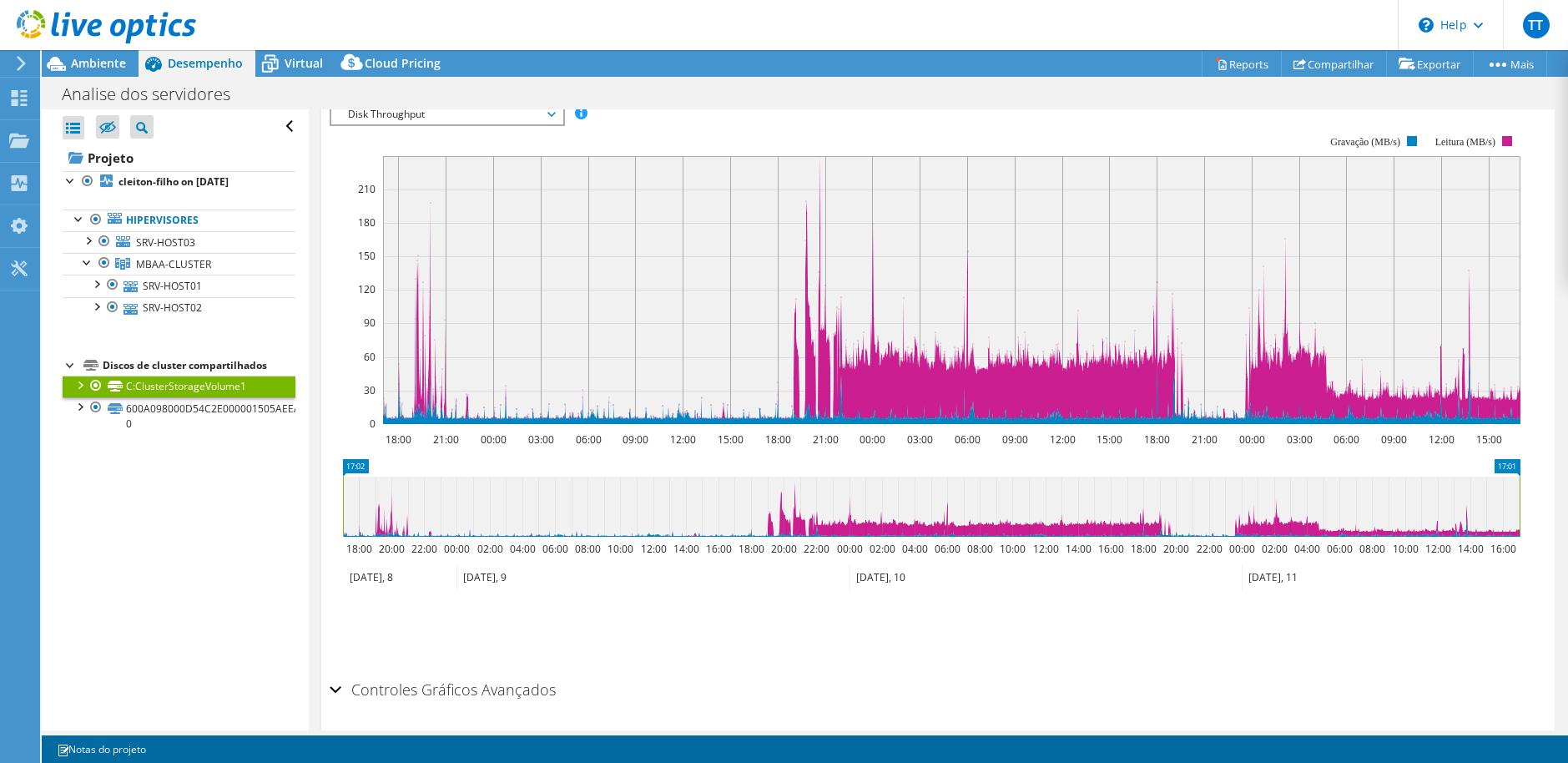
scroll to position [366, 0]
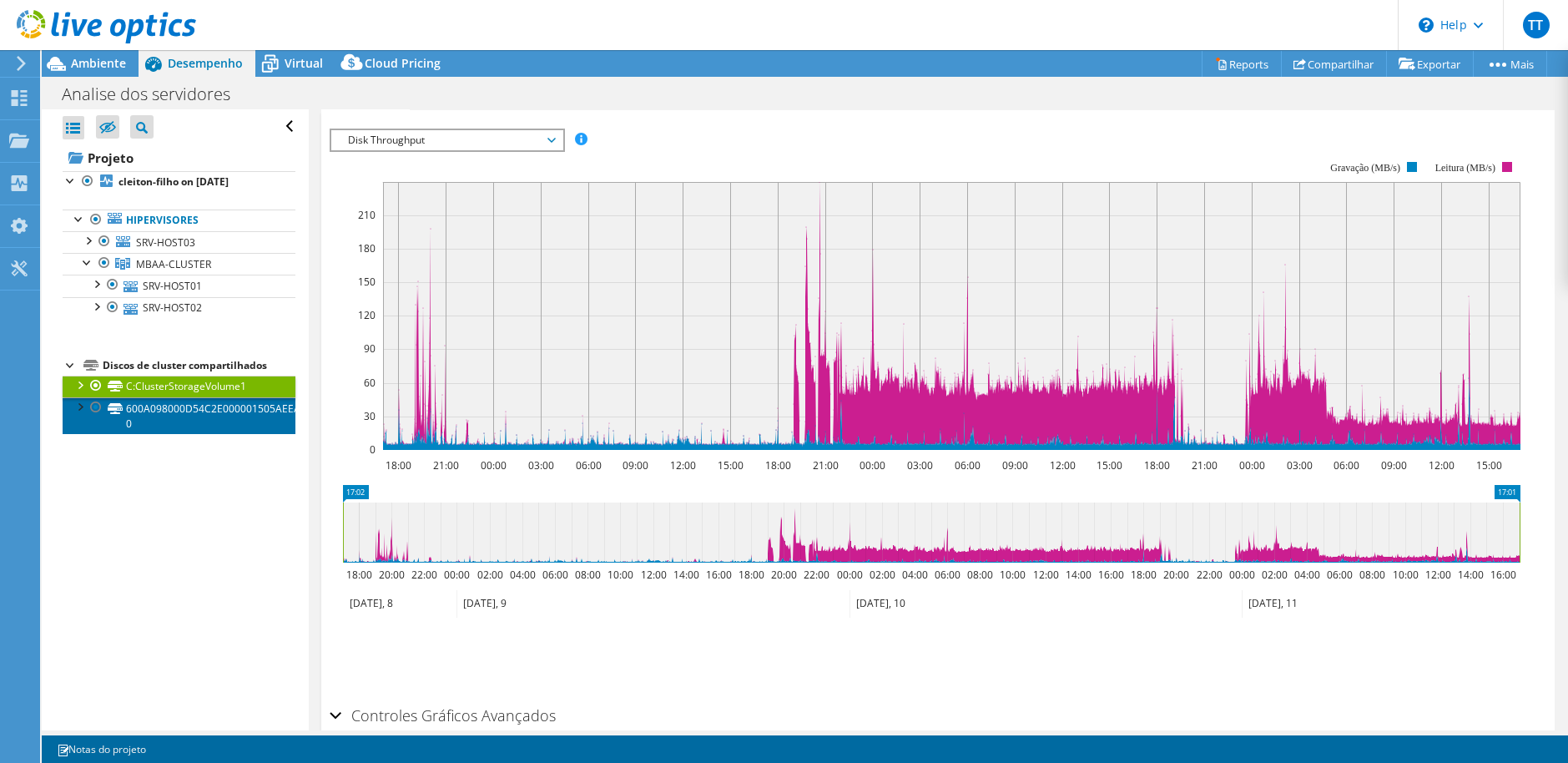
click at [204, 409] on link "600A098000D54C2E000001505AEEA892-0" at bounding box center [179, 416] width 233 height 37
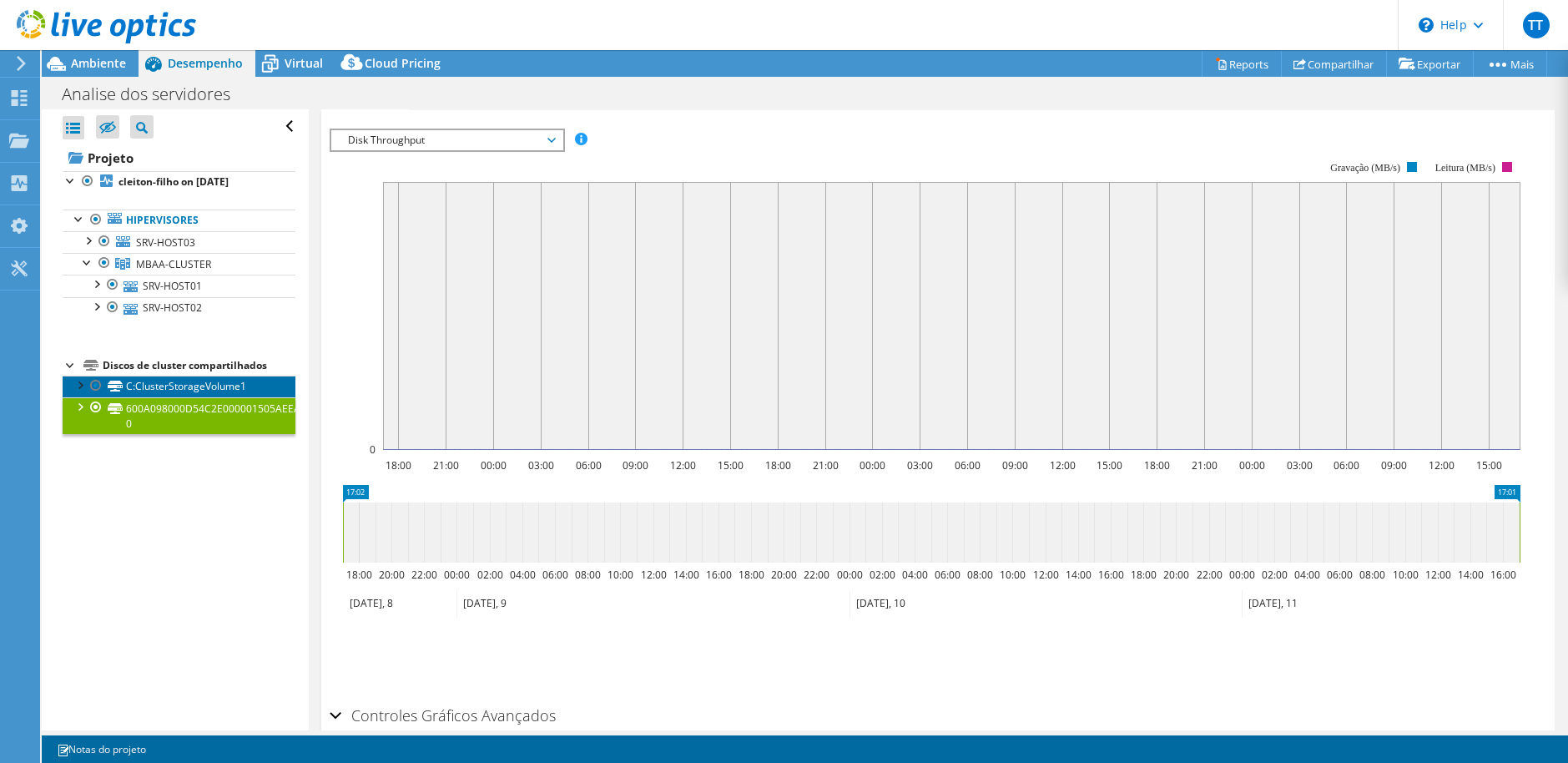
click at [195, 390] on link "C:ClusterStorageVolume1" at bounding box center [179, 387] width 233 height 22
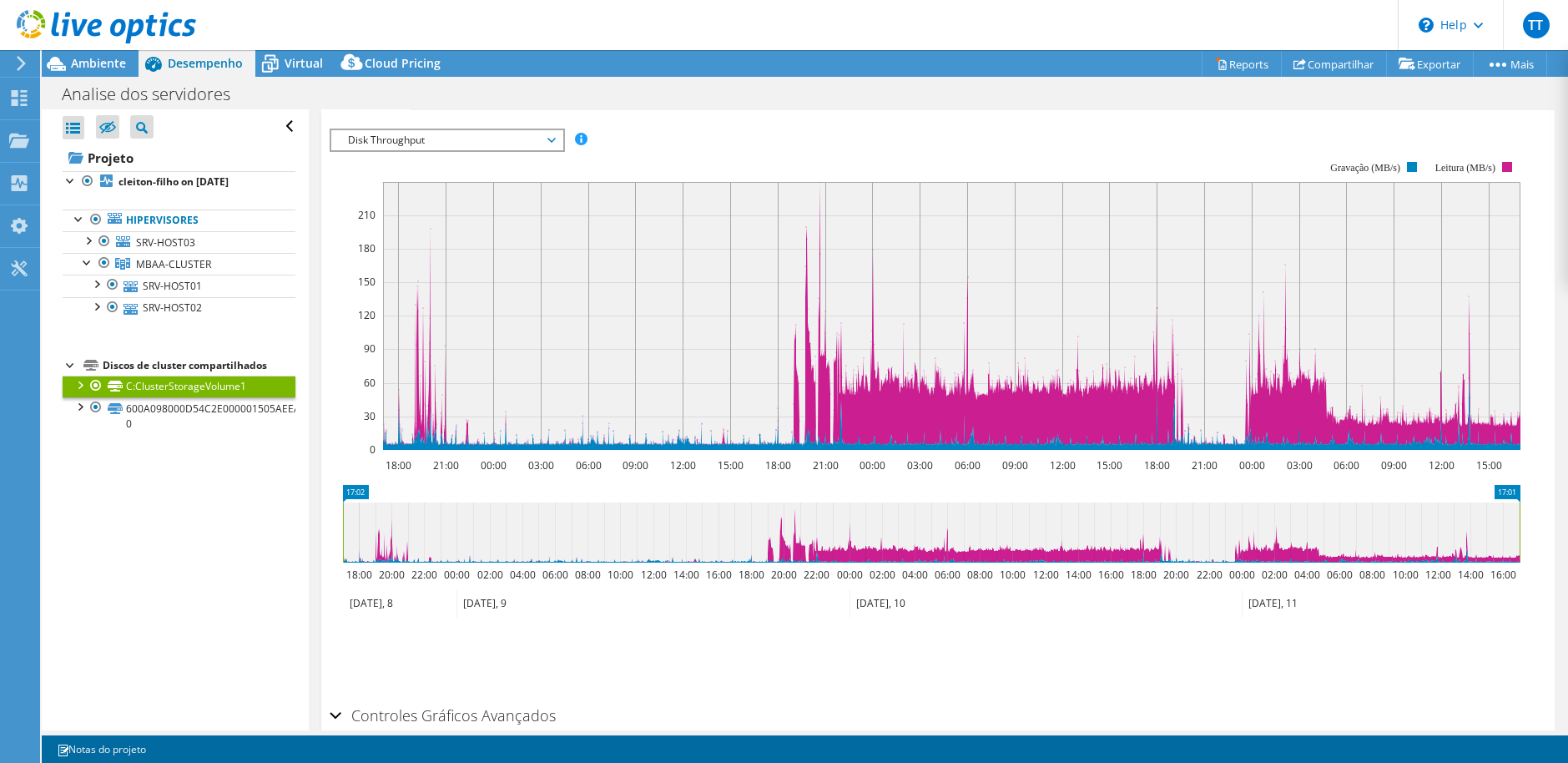
click at [410, 145] on span "Disk Throughput" at bounding box center [446, 140] width 214 height 20
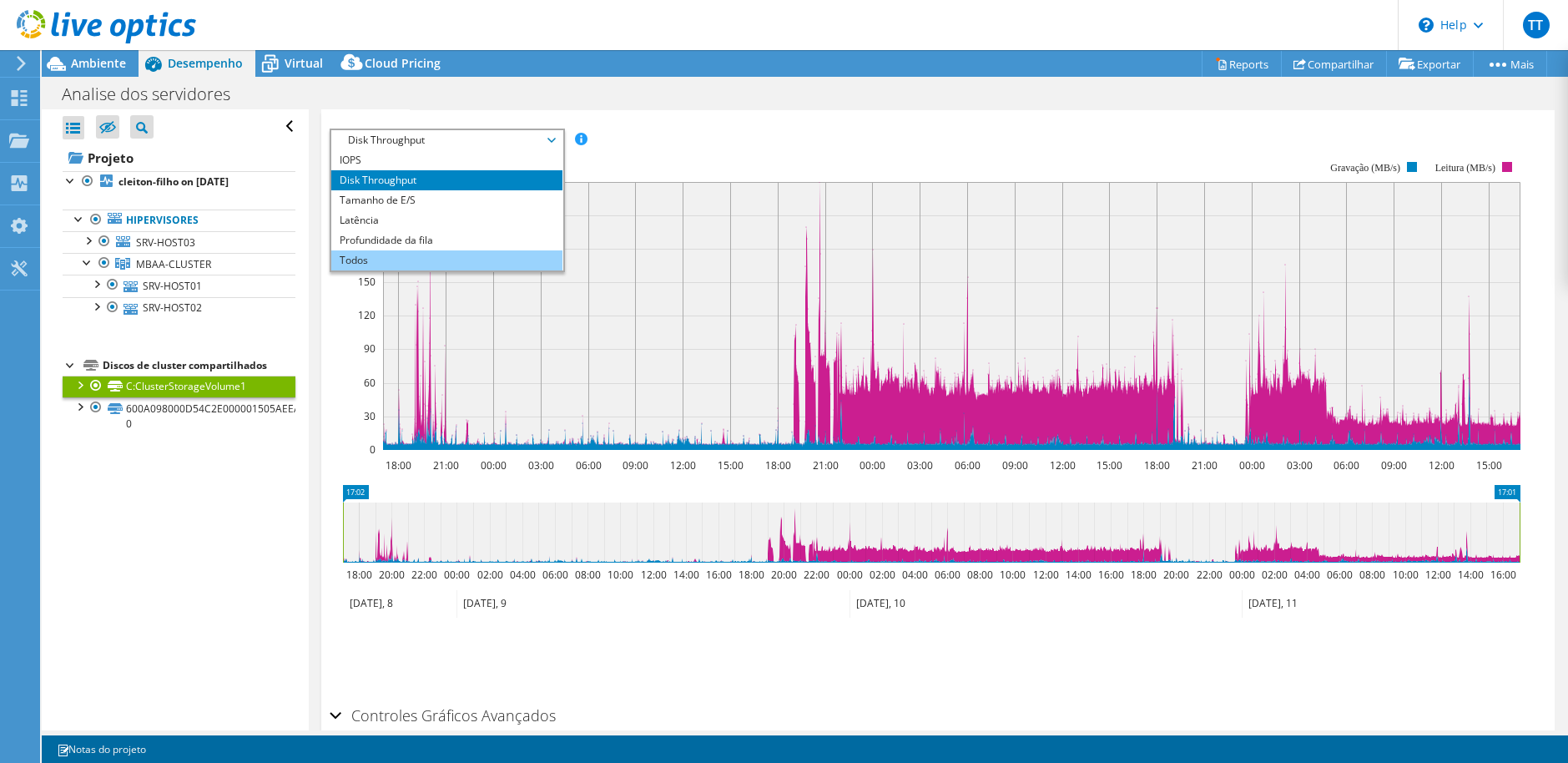
click at [350, 264] on li "Todos" at bounding box center [446, 260] width 231 height 20
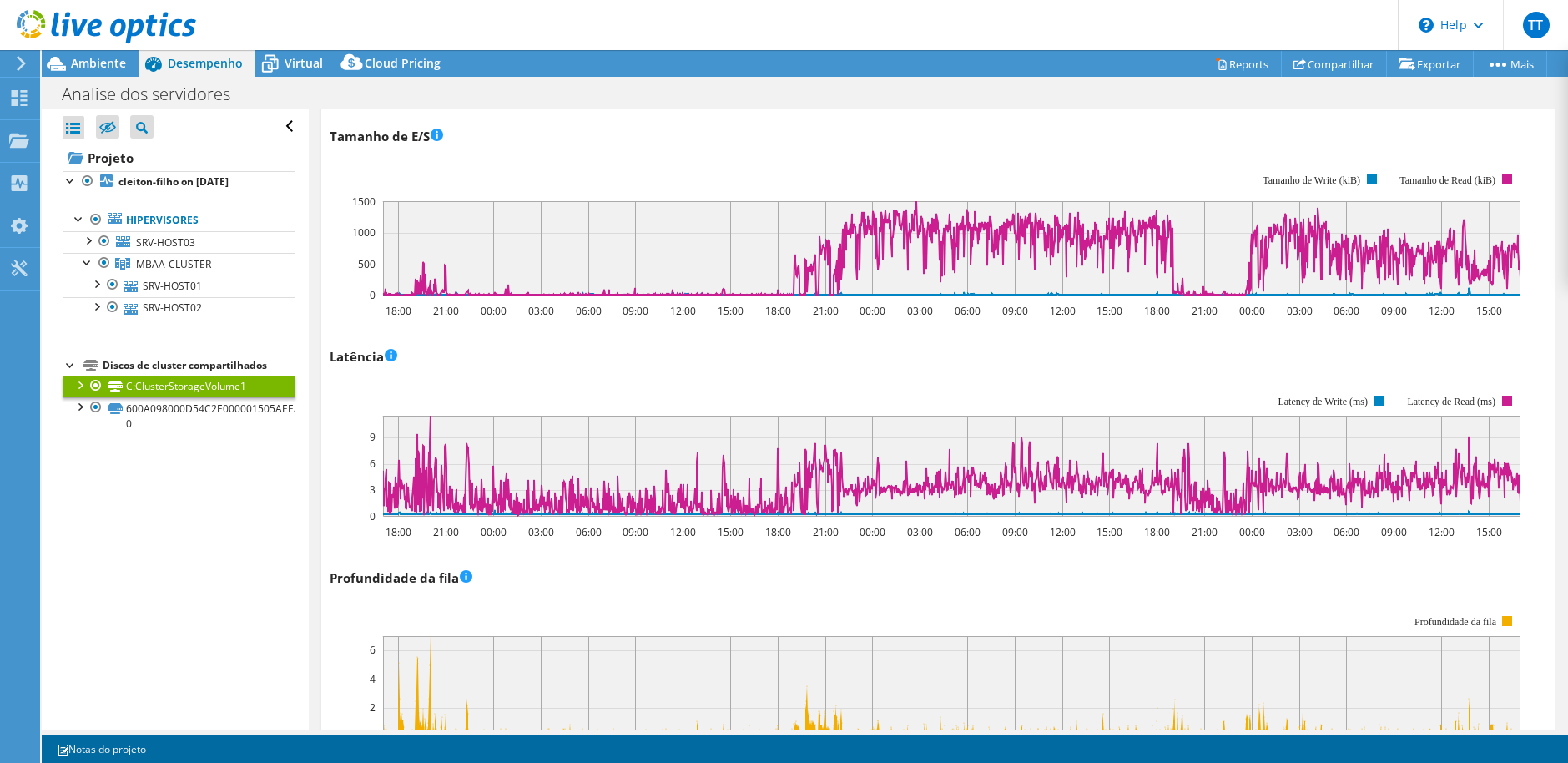
scroll to position [866, 0]
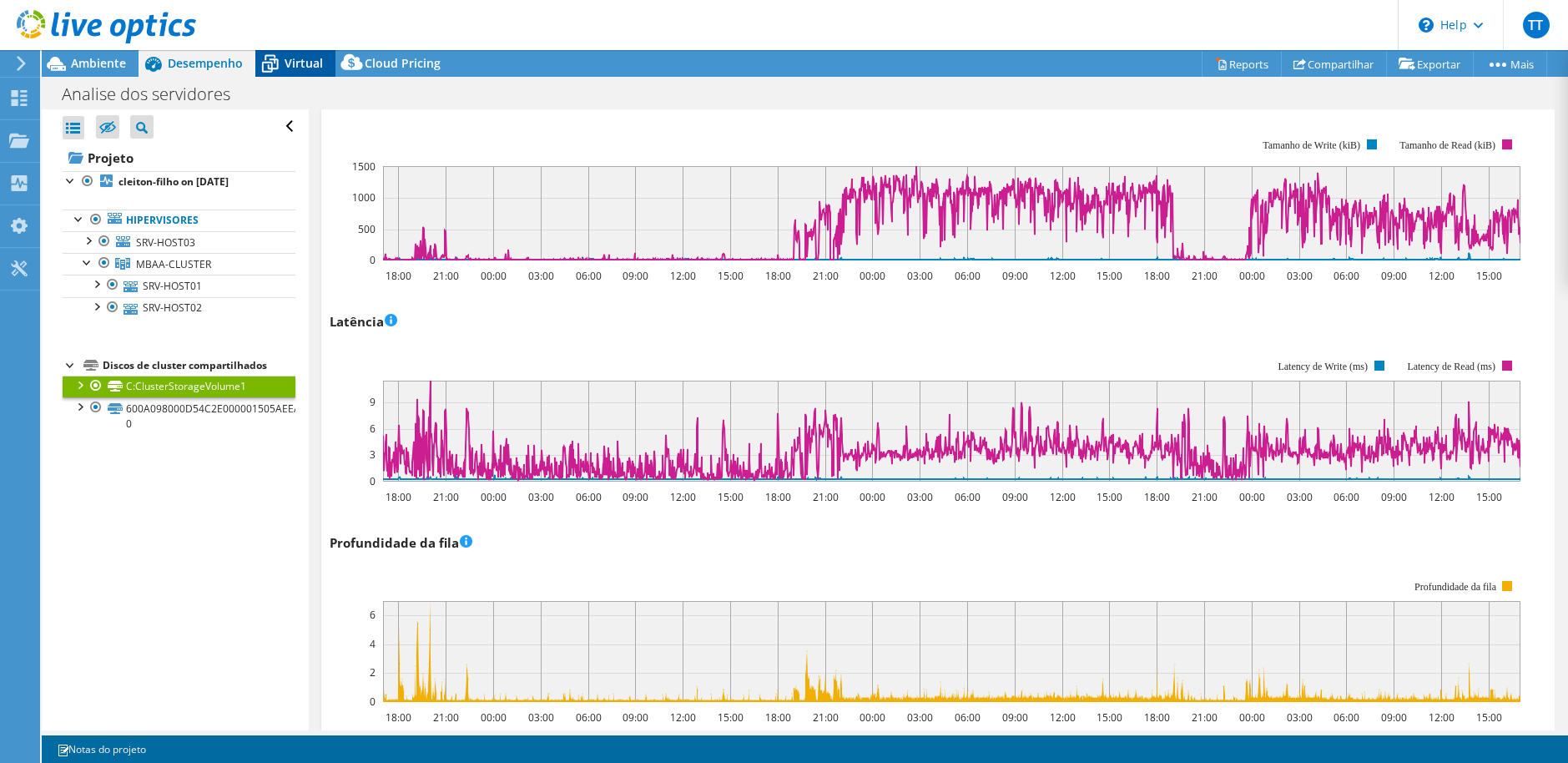
click at [305, 61] on span "Virtual" at bounding box center [303, 64] width 39 height 16
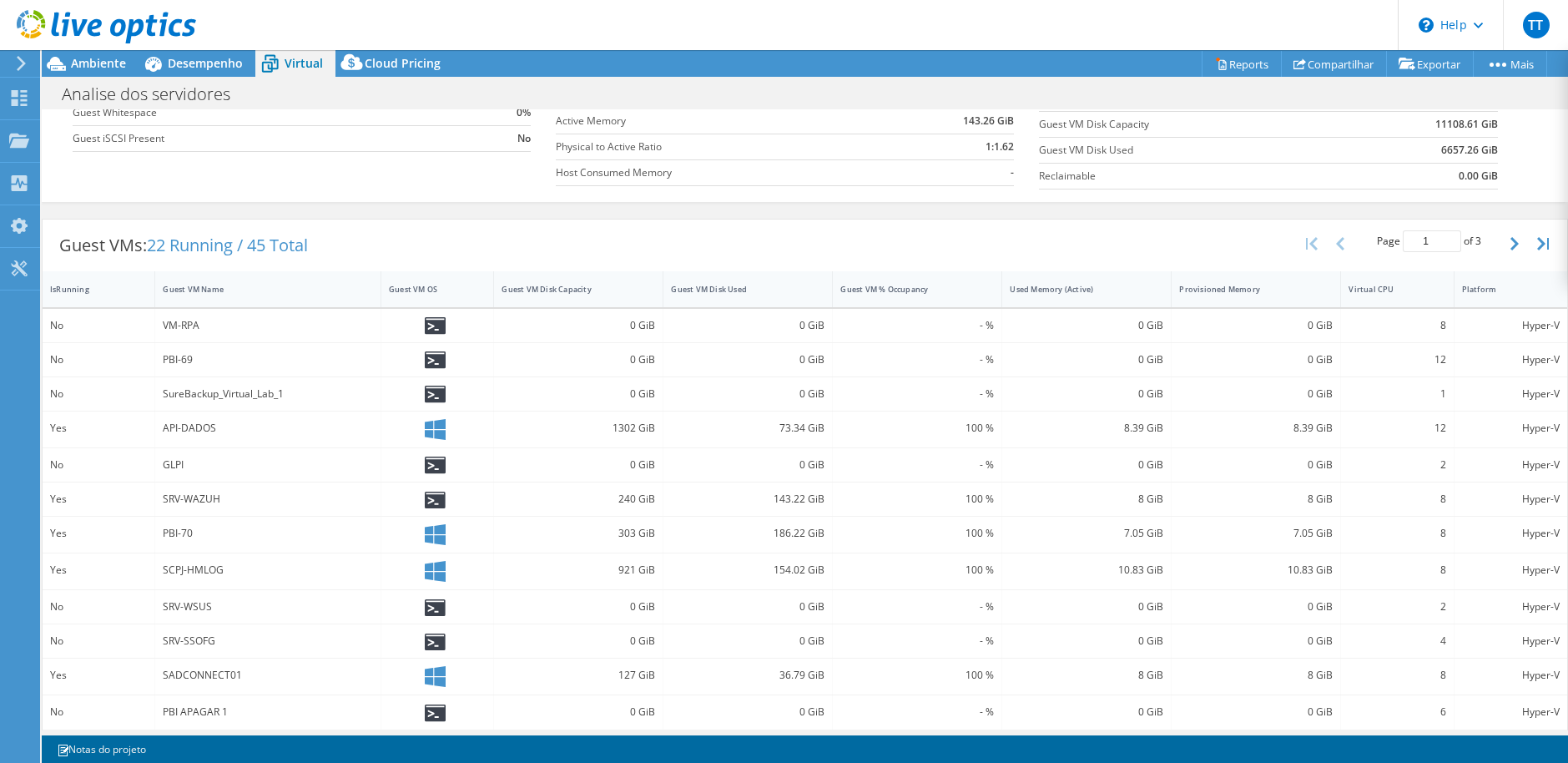
scroll to position [79, 0]
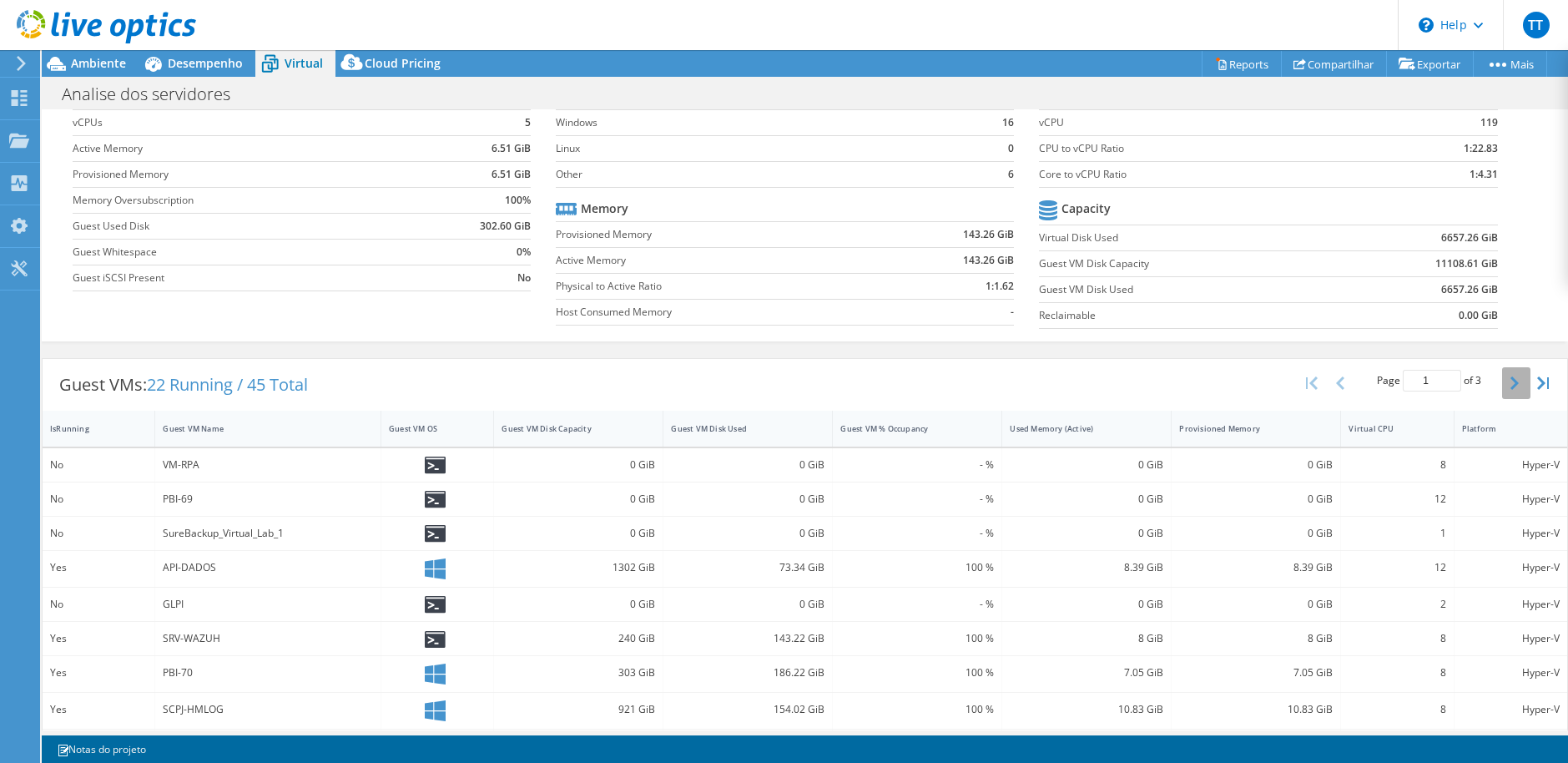
click at [1510, 381] on icon "button" at bounding box center [1514, 382] width 8 height 13
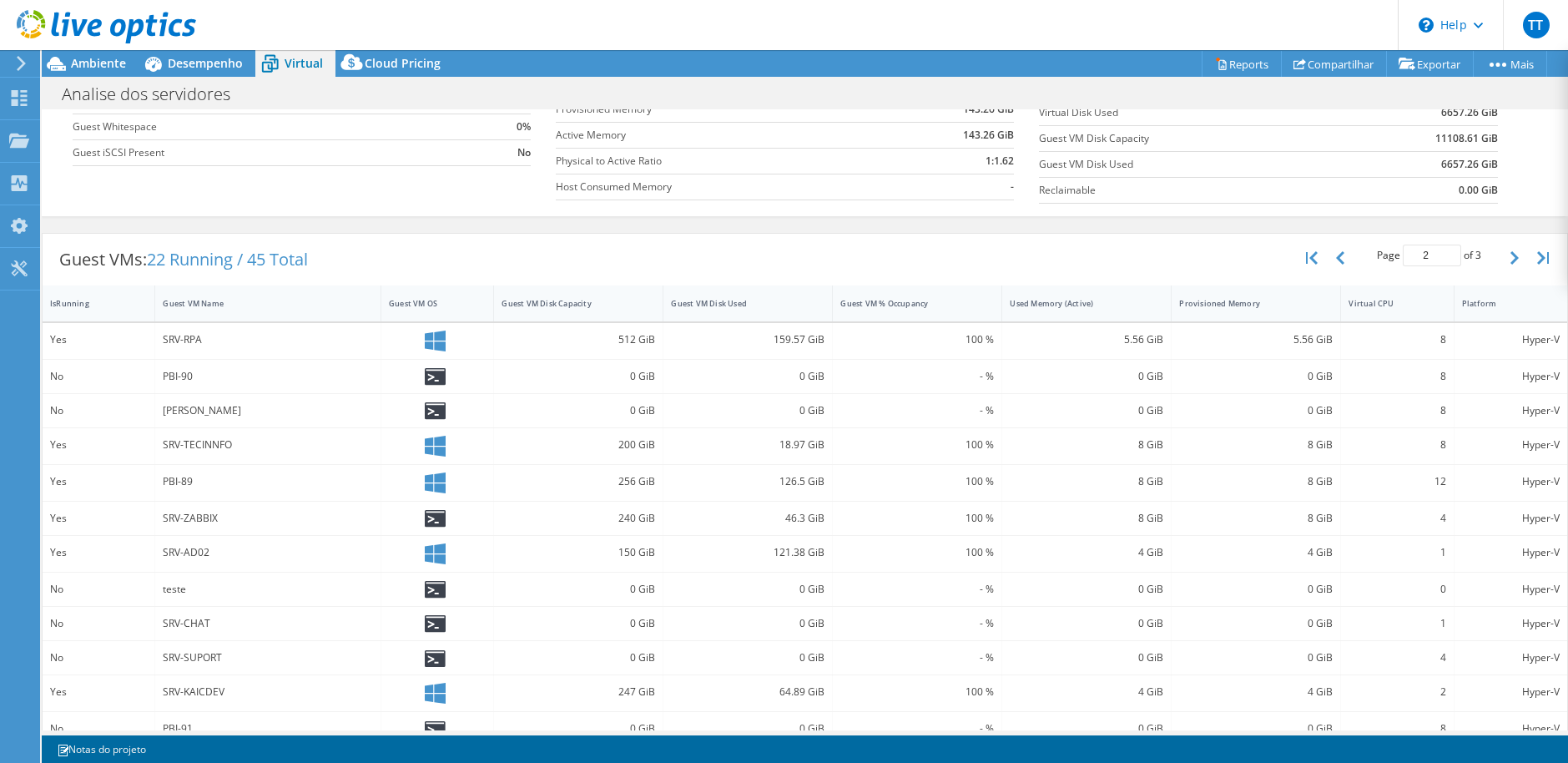
scroll to position [84, 0]
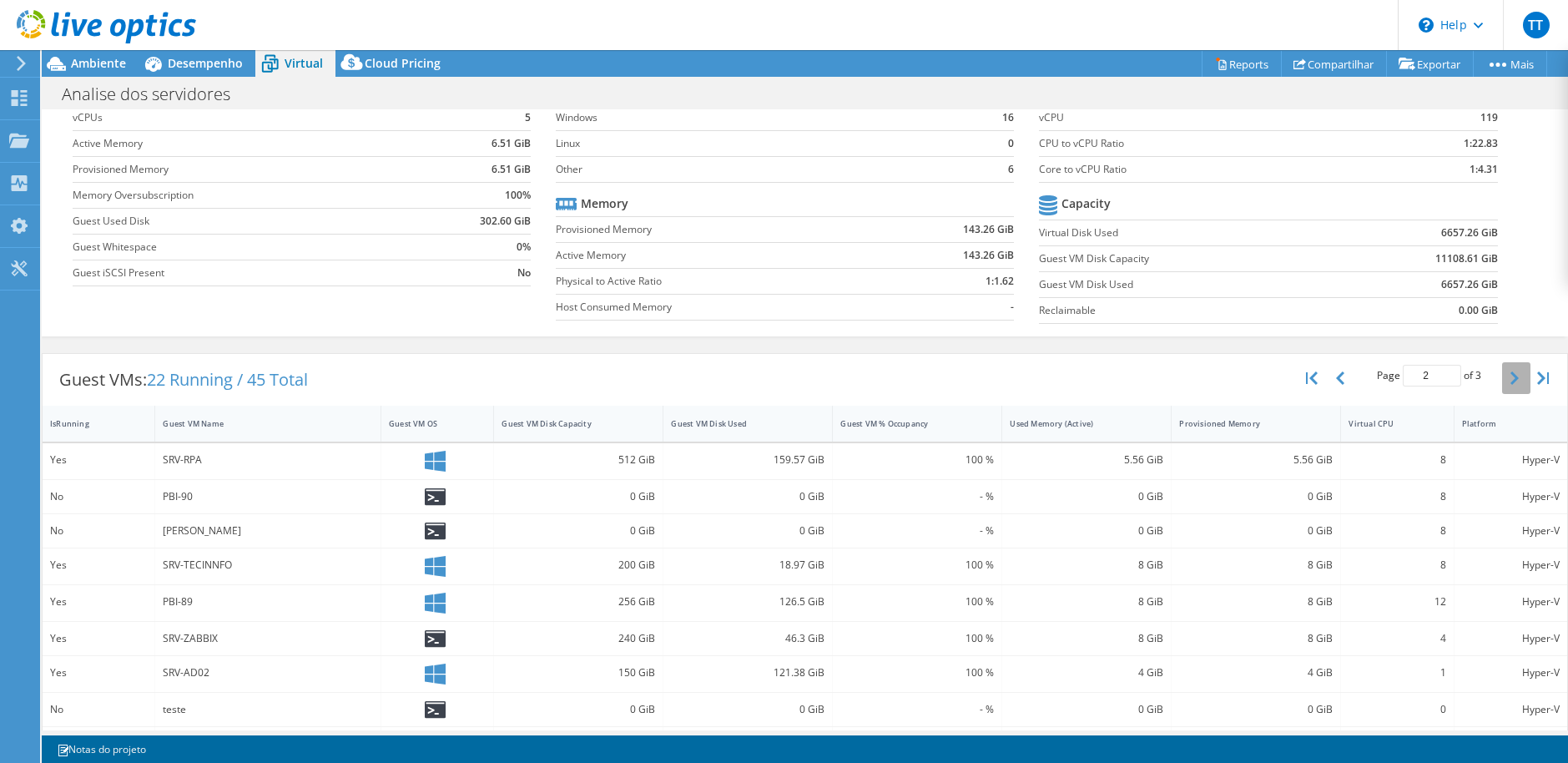
click at [1508, 373] on button "button" at bounding box center [1516, 378] width 29 height 32
type input "3"
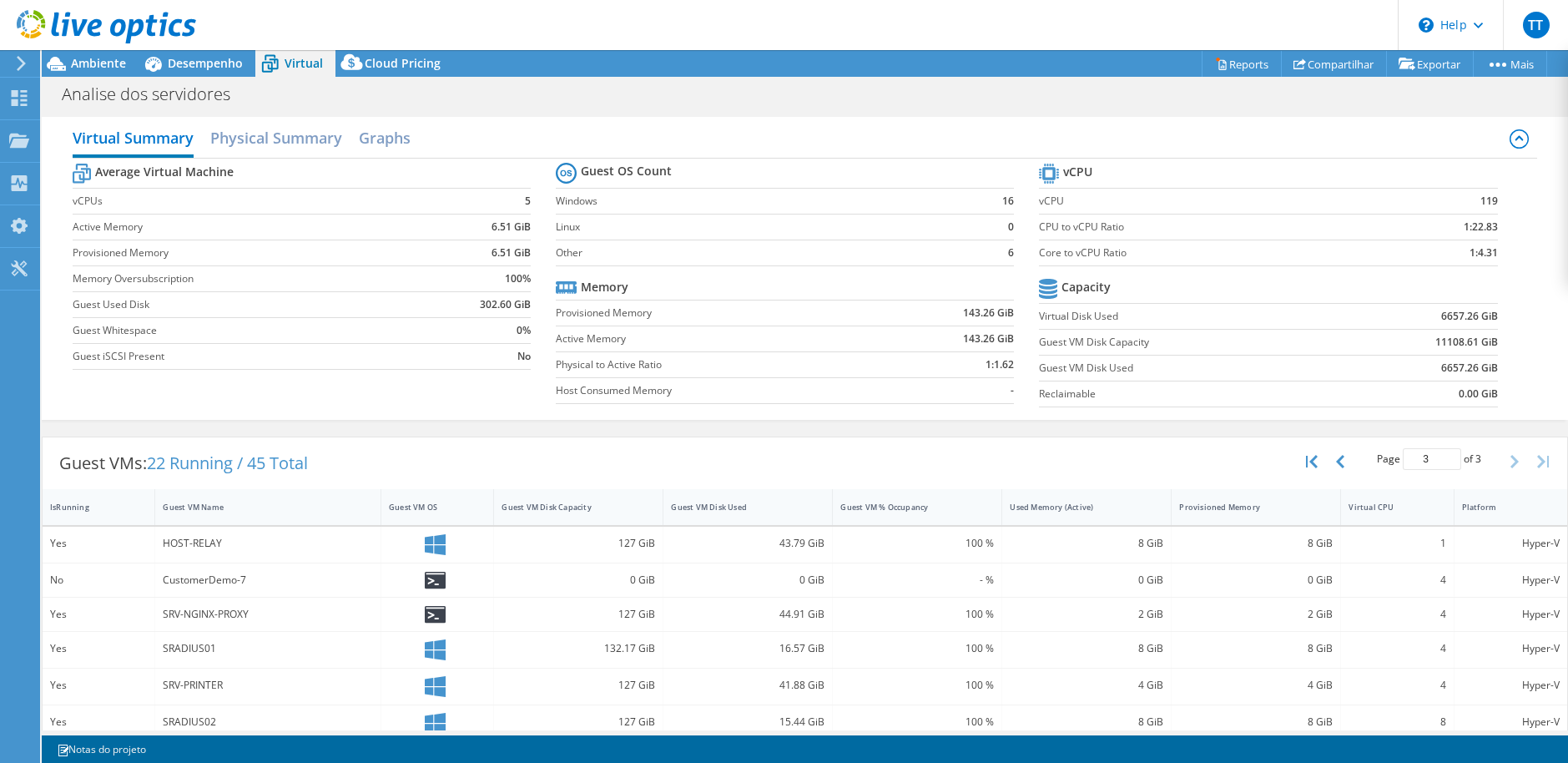
scroll to position [0, 0]
click at [402, 62] on span "Cloud Pricing" at bounding box center [403, 64] width 76 height 16
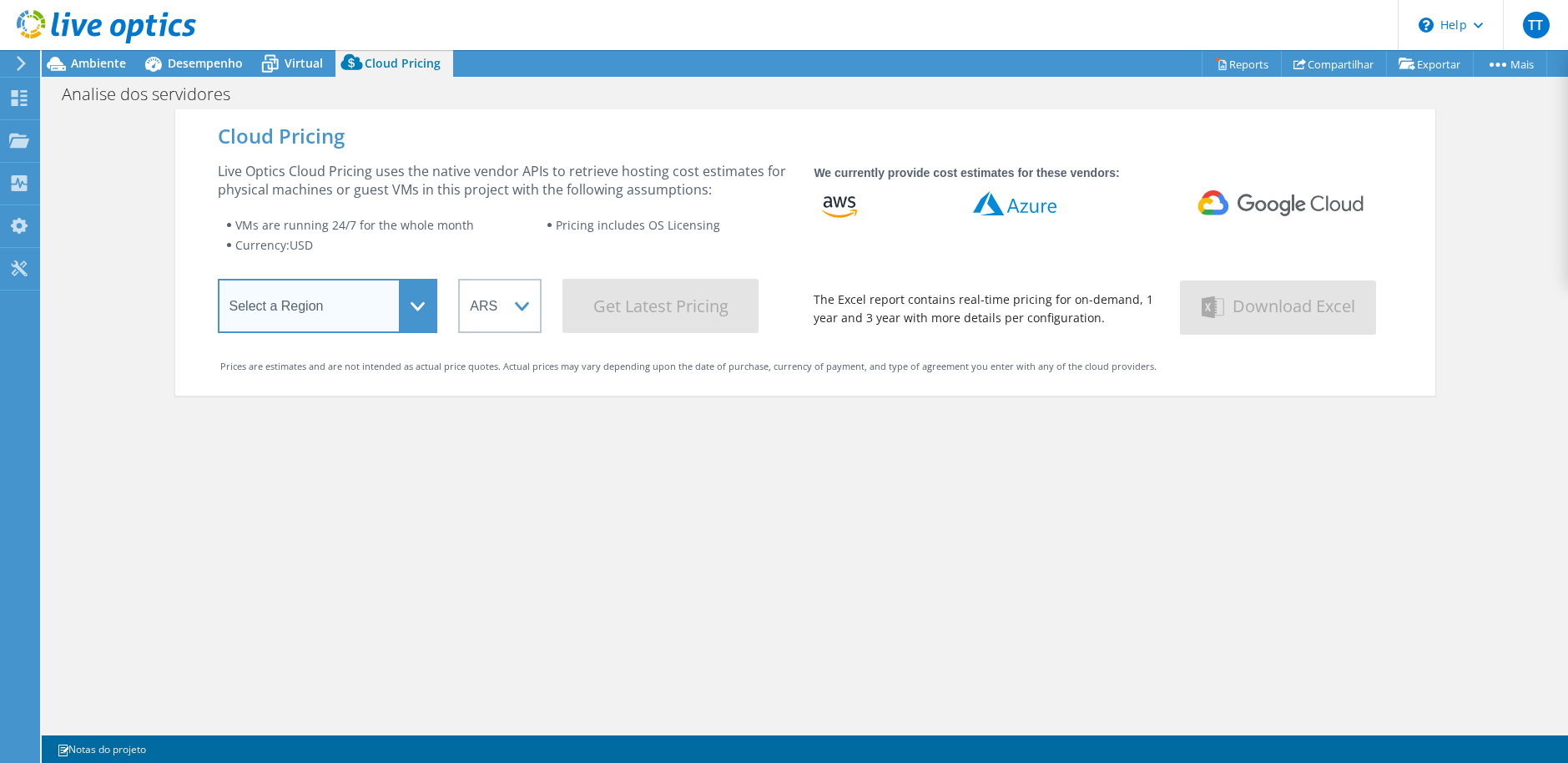
click at [406, 299] on select "Select a Region [GEOGRAPHIC_DATA] ([GEOGRAPHIC_DATA]) [GEOGRAPHIC_DATA] ([GEOGR…" at bounding box center [328, 306] width 220 height 55
select select "SouthAmerica"
click at [218, 282] on select "Select a Region [GEOGRAPHIC_DATA] ([GEOGRAPHIC_DATA]) [GEOGRAPHIC_DATA] ([GEOGR…" at bounding box center [328, 306] width 220 height 55
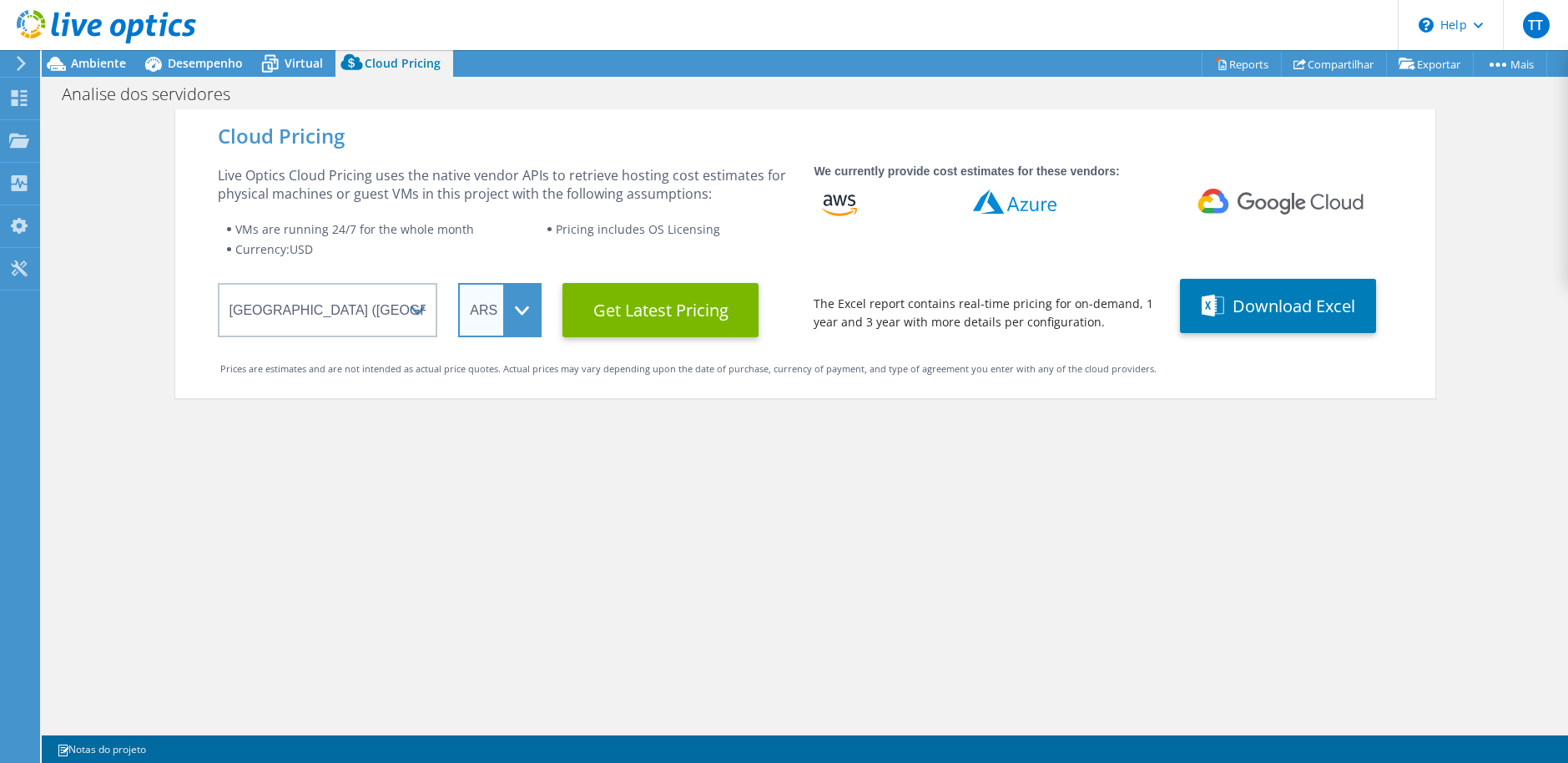
click at [508, 304] on select "ARS AUD BRL CAD CHF CLP CNY DKK EUR GBP HKD HUF INR JPY MXN MYR NOK NZD PEN SEK…" at bounding box center [500, 310] width 83 height 55
click at [458, 283] on select "ARS AUD BRL CAD CHF CLP CNY DKK EUR GBP HKD HUF INR JPY MXN MYR NOK NZD PEN SEK…" at bounding box center [500, 310] width 83 height 55
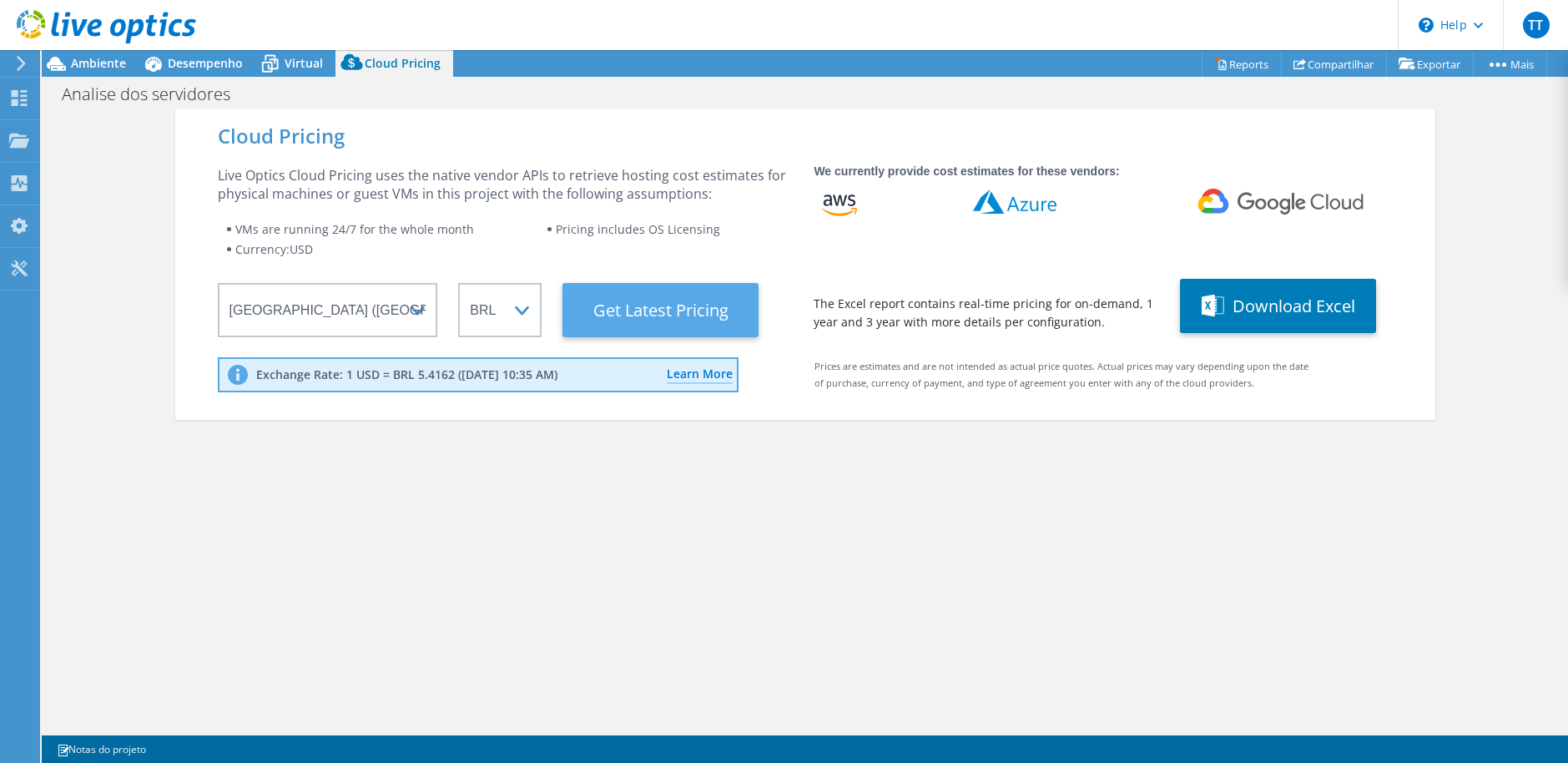
click at [695, 320] on Latest "Get Latest Pricing" at bounding box center [661, 310] width 196 height 55
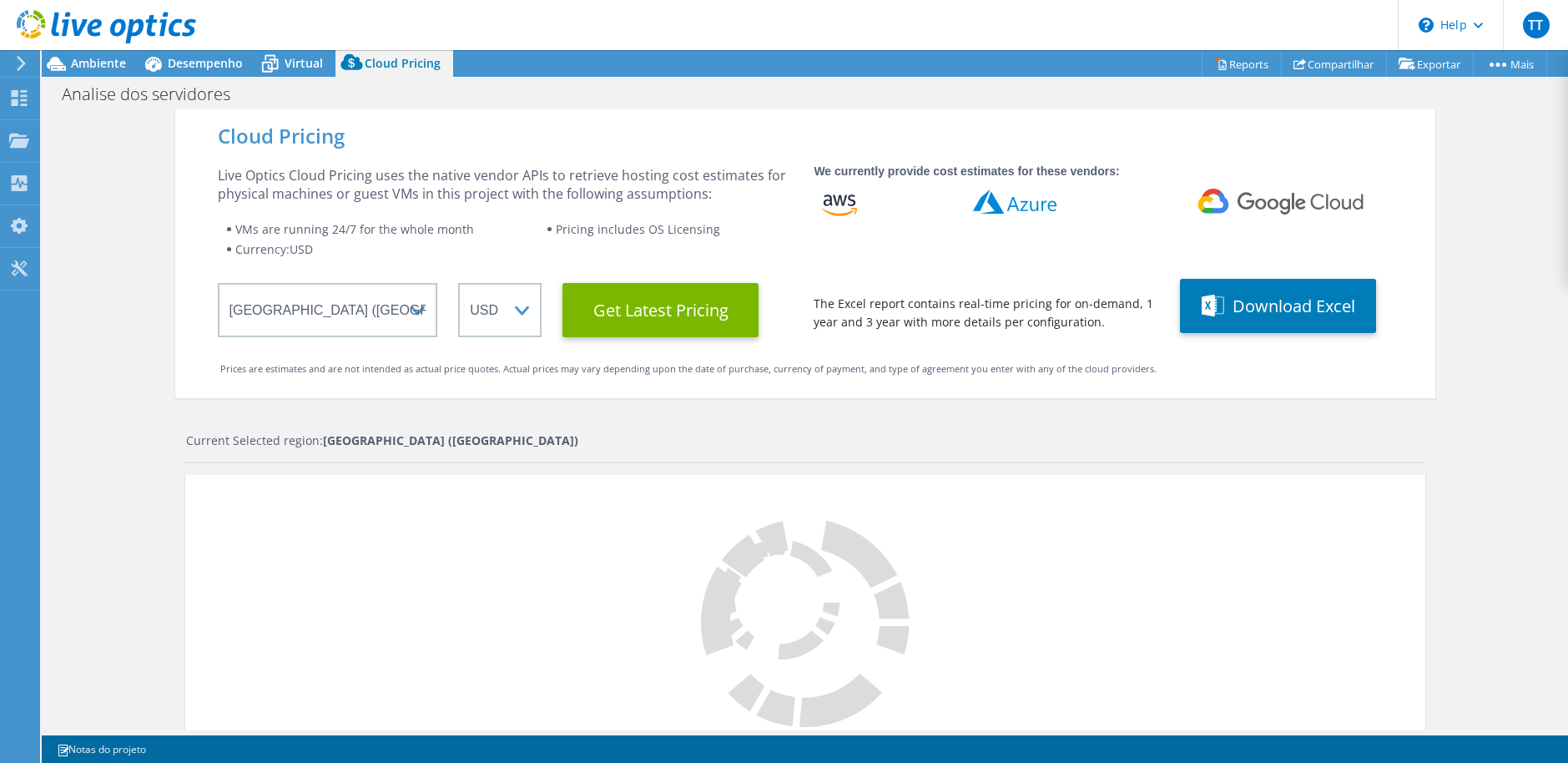
select select "BRL"
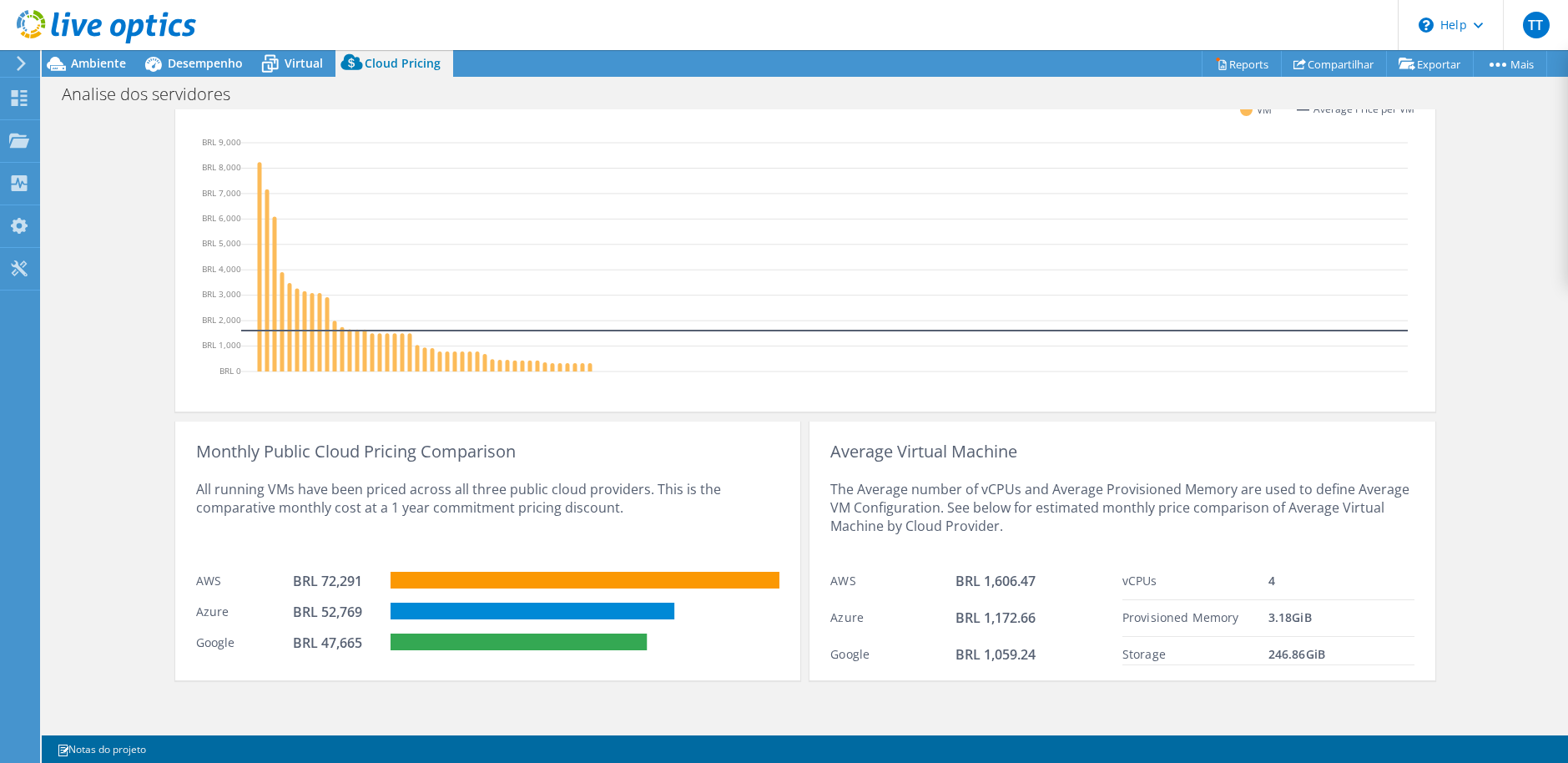
scroll to position [516, 0]
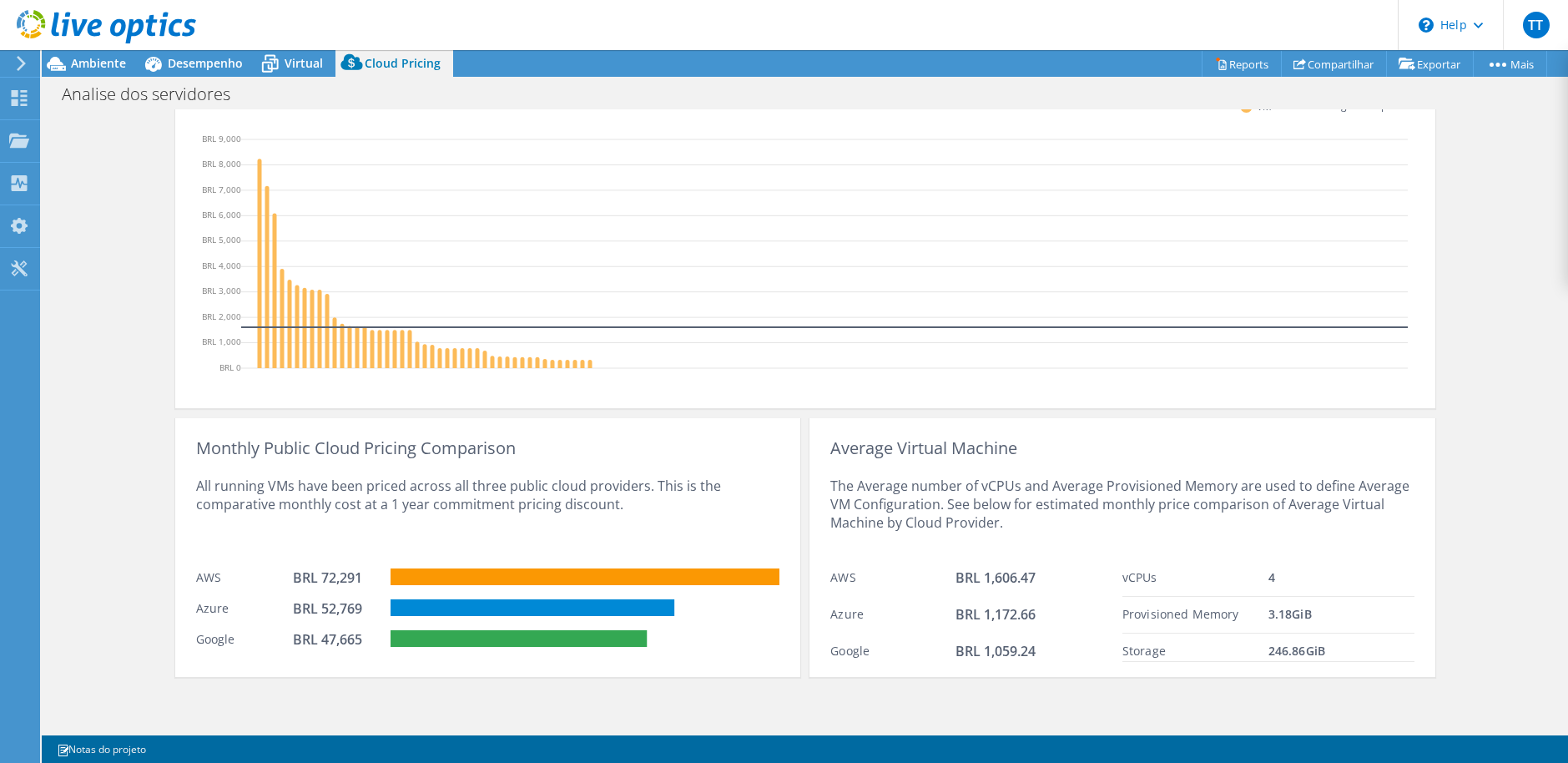
click at [1487, 381] on div "Cloud Pricing Live Optics Cloud Pricing uses the native vendor APIs to retrieve…" at bounding box center [804, 162] width 1526 height 1137
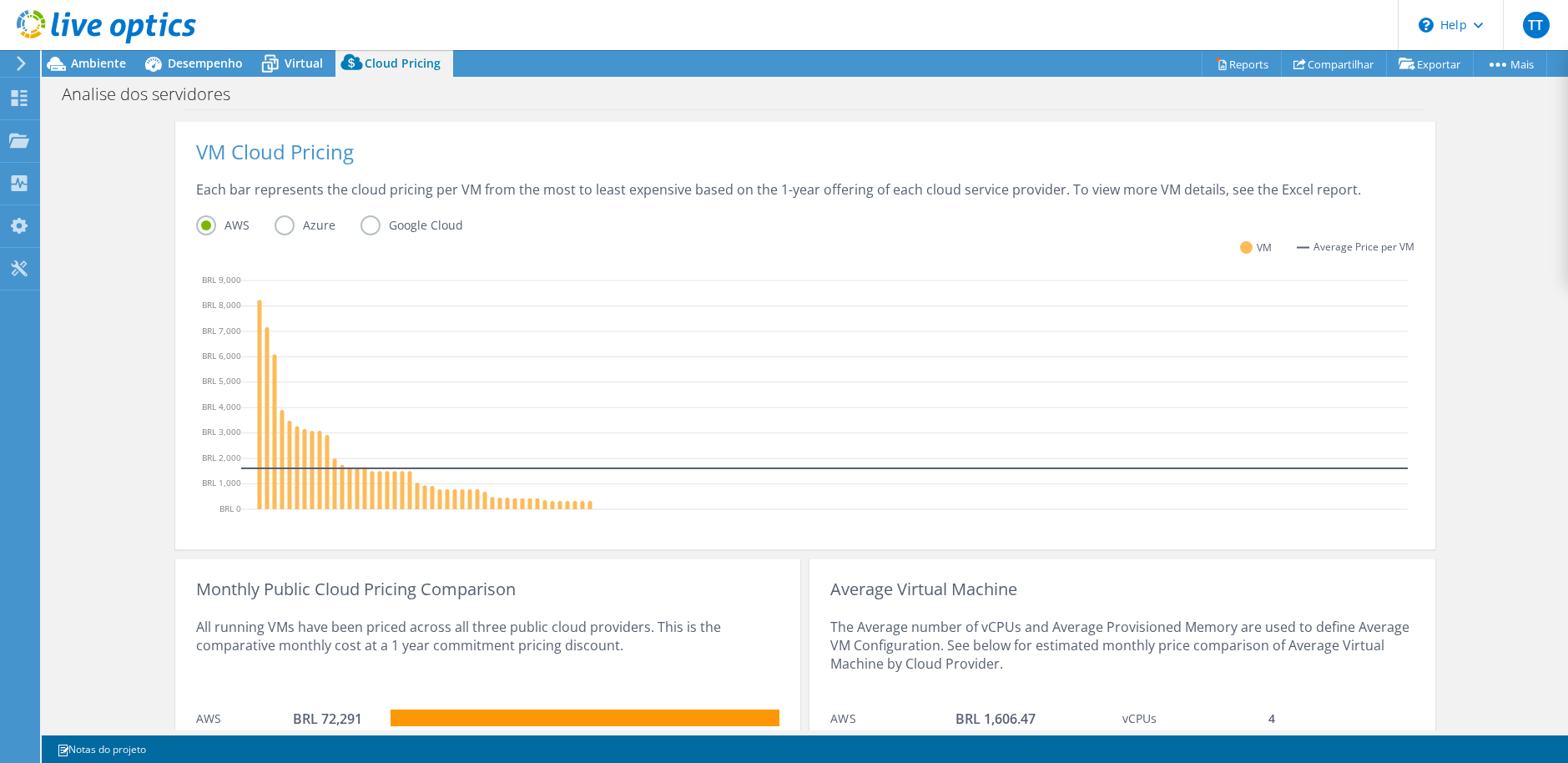
scroll to position [349, 0]
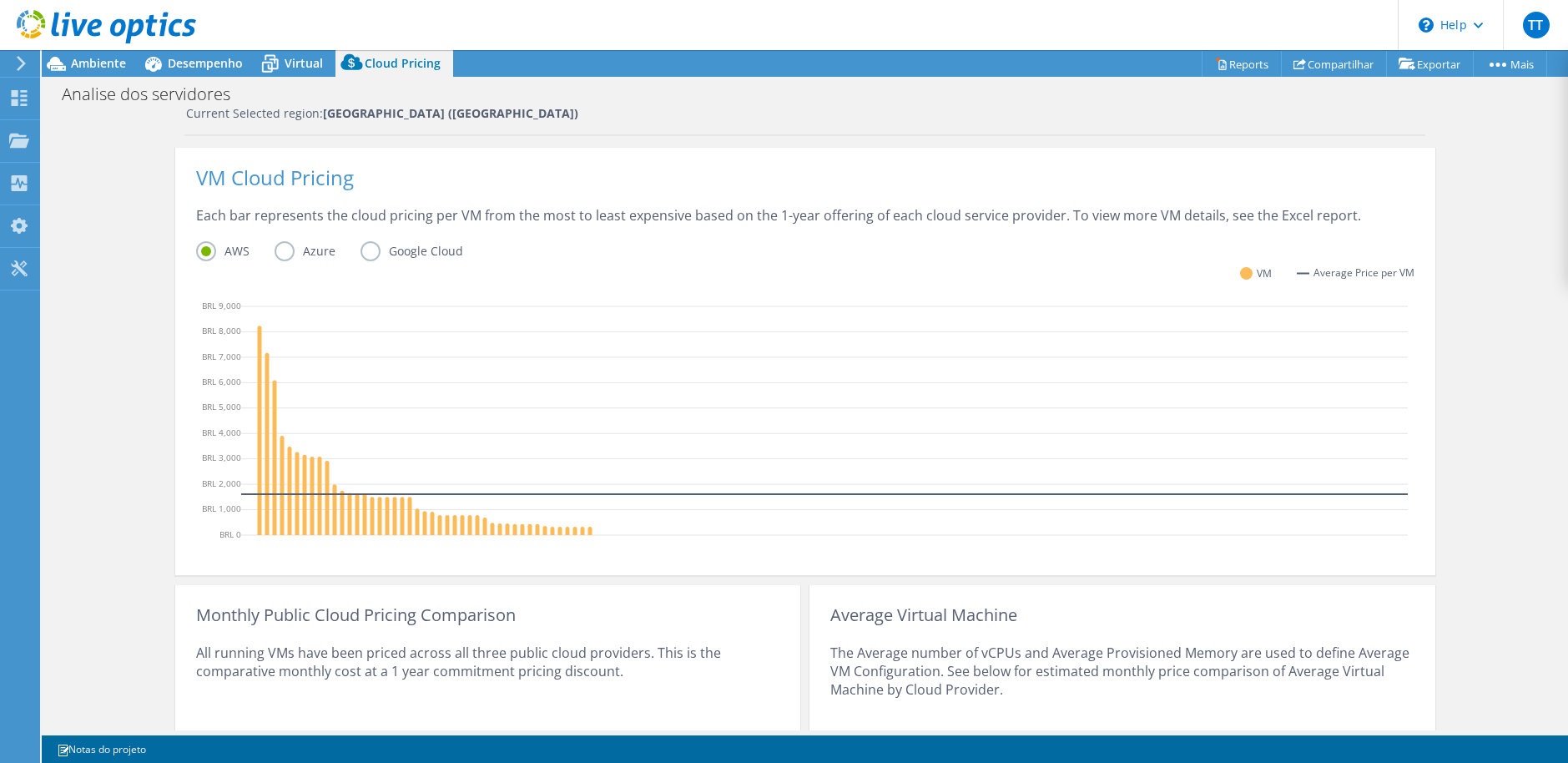
click at [275, 247] on label "Azure" at bounding box center [317, 251] width 86 height 20
click at [0, 0] on input "Azure" at bounding box center [0, 0] width 0 height 0
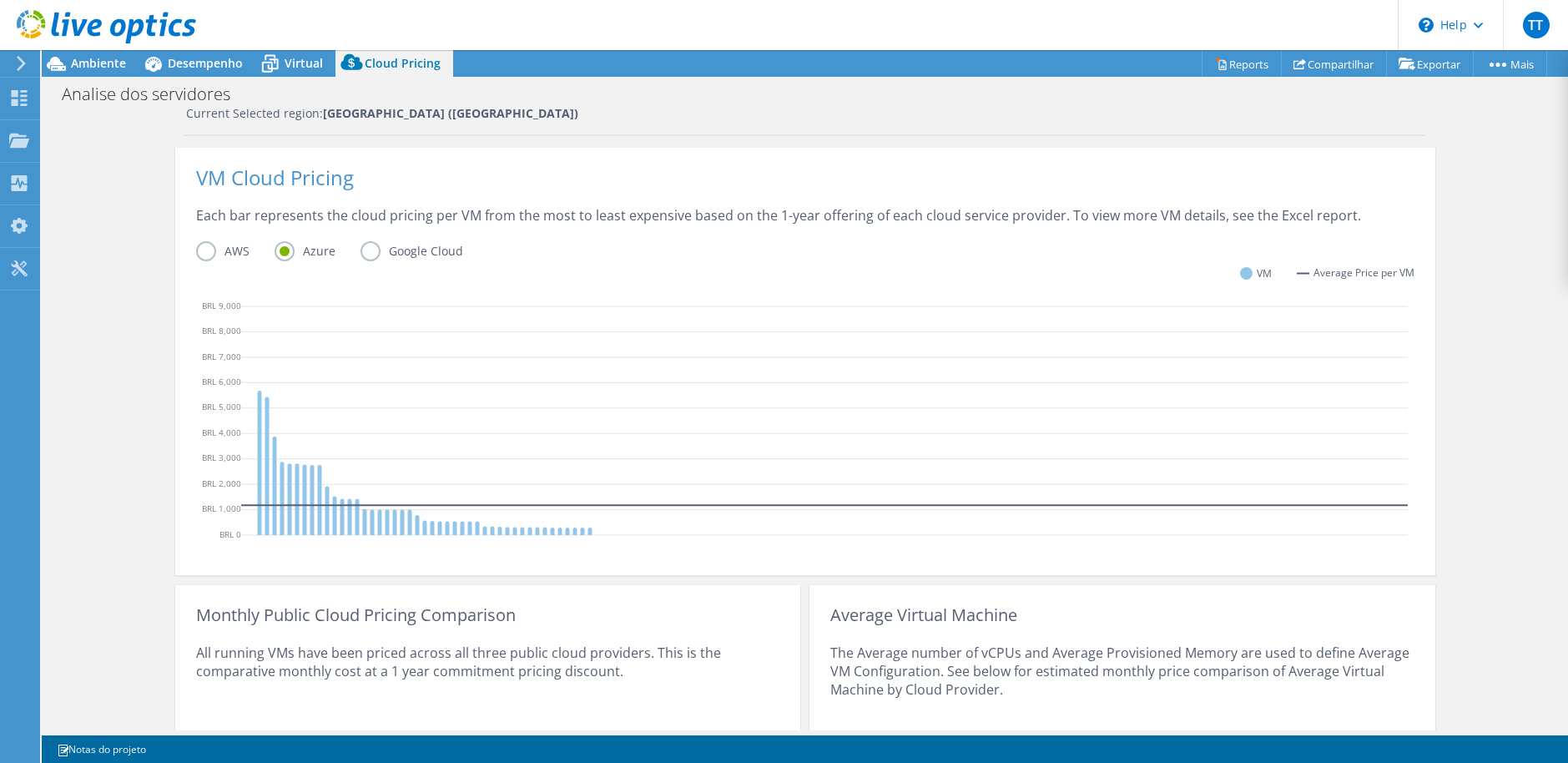
click at [360, 259] on label "Google Cloud" at bounding box center [423, 251] width 128 height 20
click at [0, 0] on input "Google Cloud" at bounding box center [0, 0] width 0 height 0
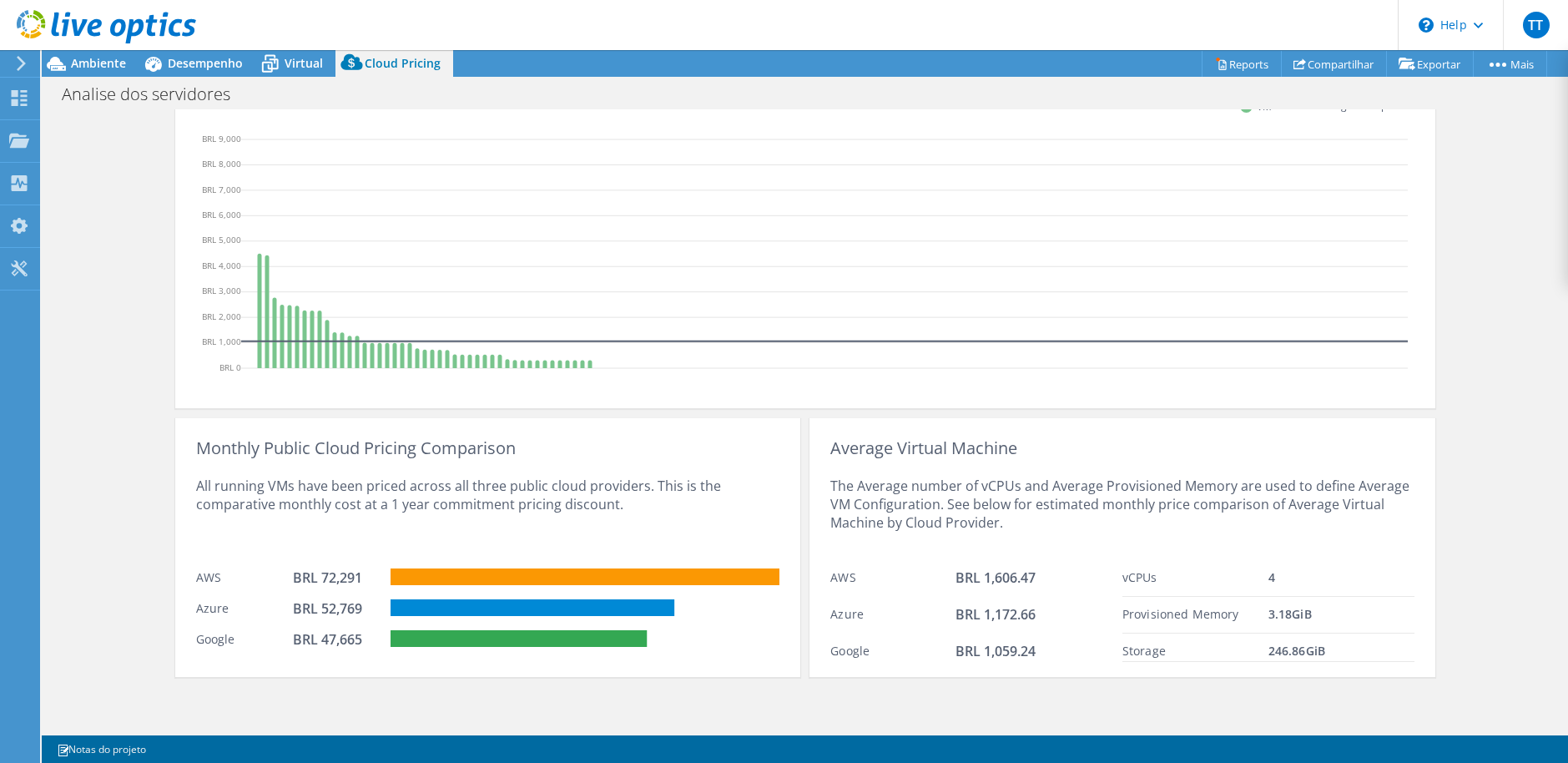
scroll to position [266, 0]
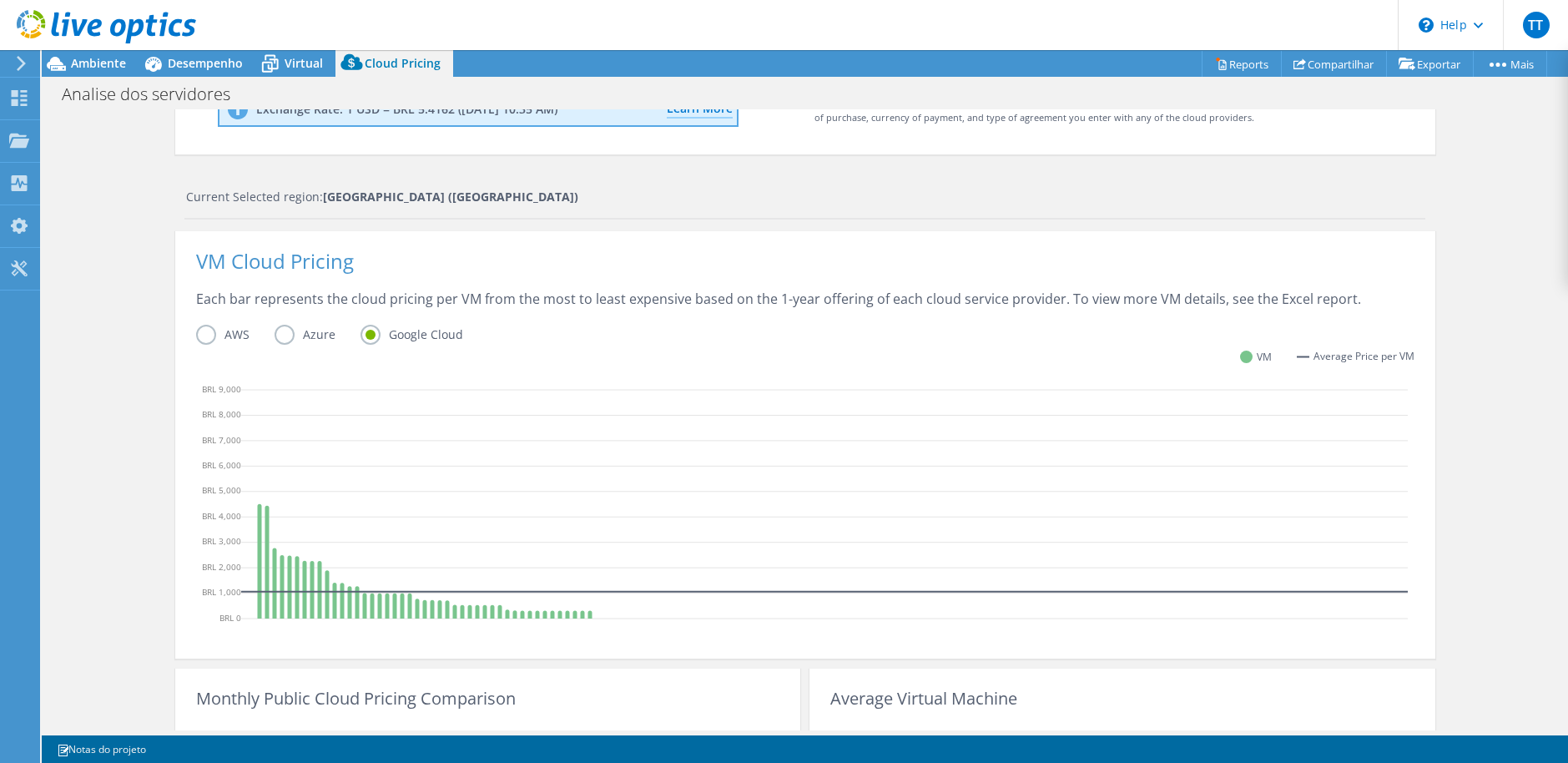
click at [196, 337] on label "AWS" at bounding box center [235, 334] width 78 height 20
click at [0, 0] on input "AWS" at bounding box center [0, 0] width 0 height 0
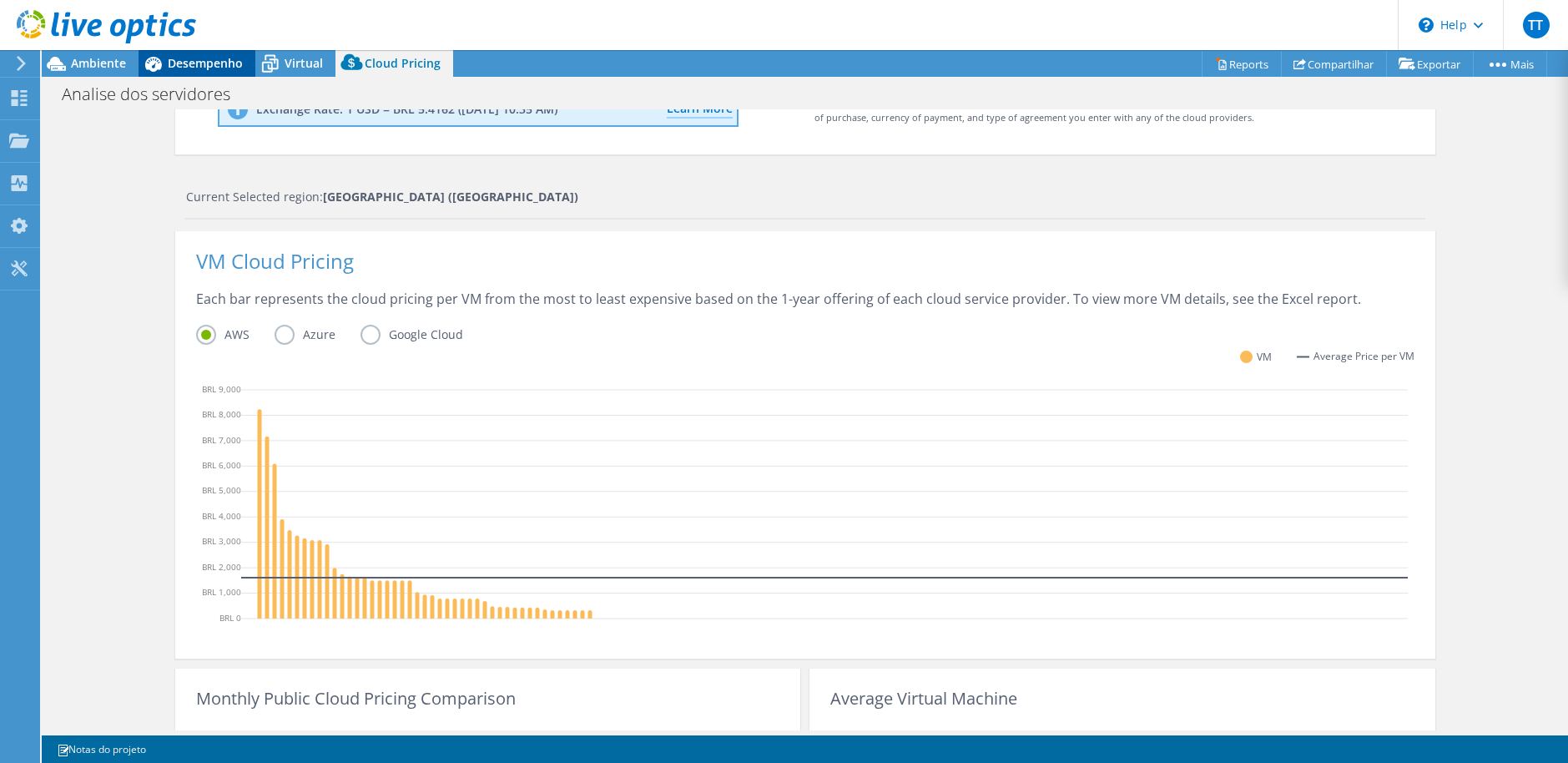
click at [297, 57] on span "Virtual" at bounding box center [303, 64] width 39 height 16
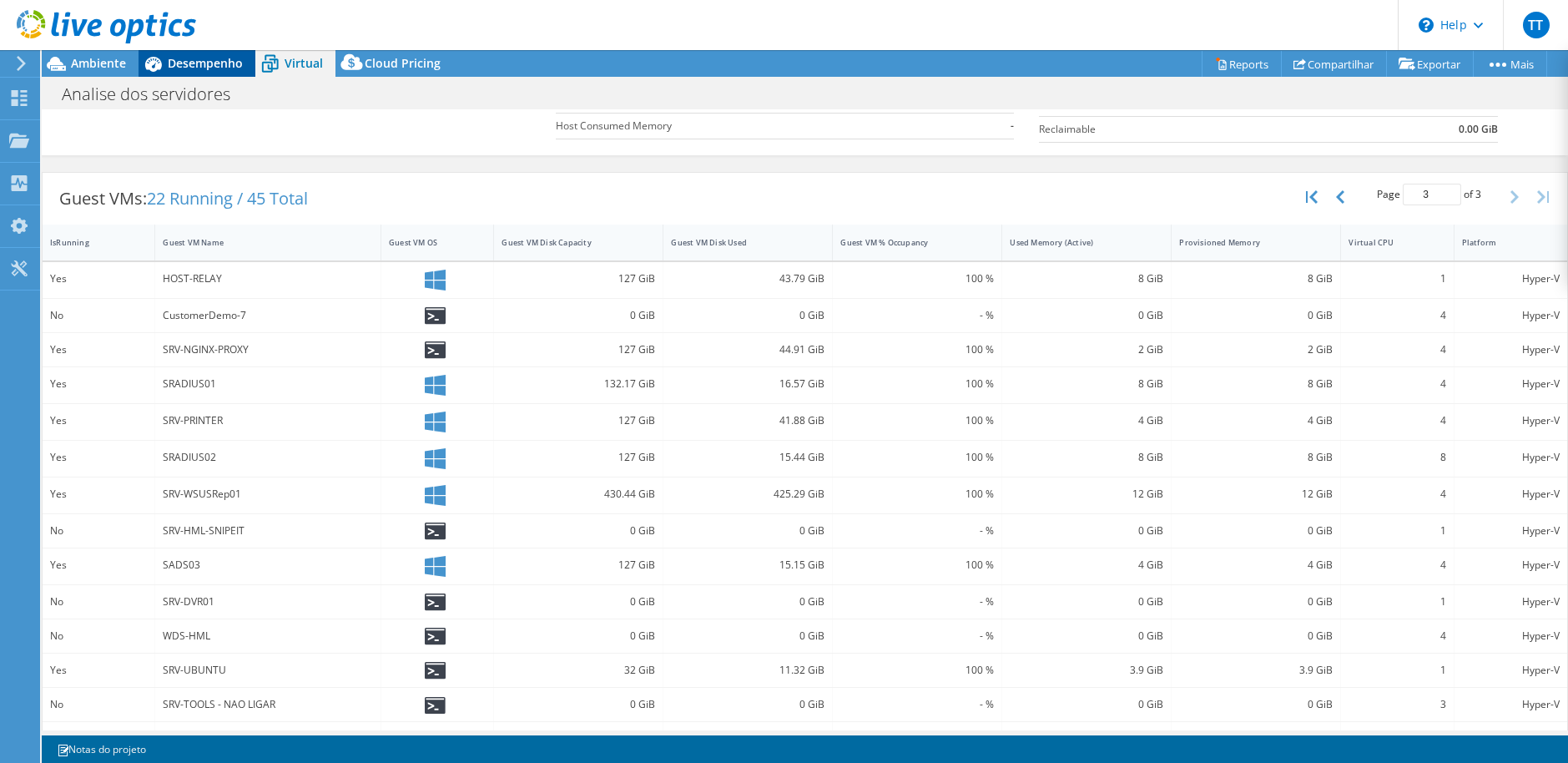
click at [181, 64] on span "Desempenho" at bounding box center [205, 64] width 75 height 16
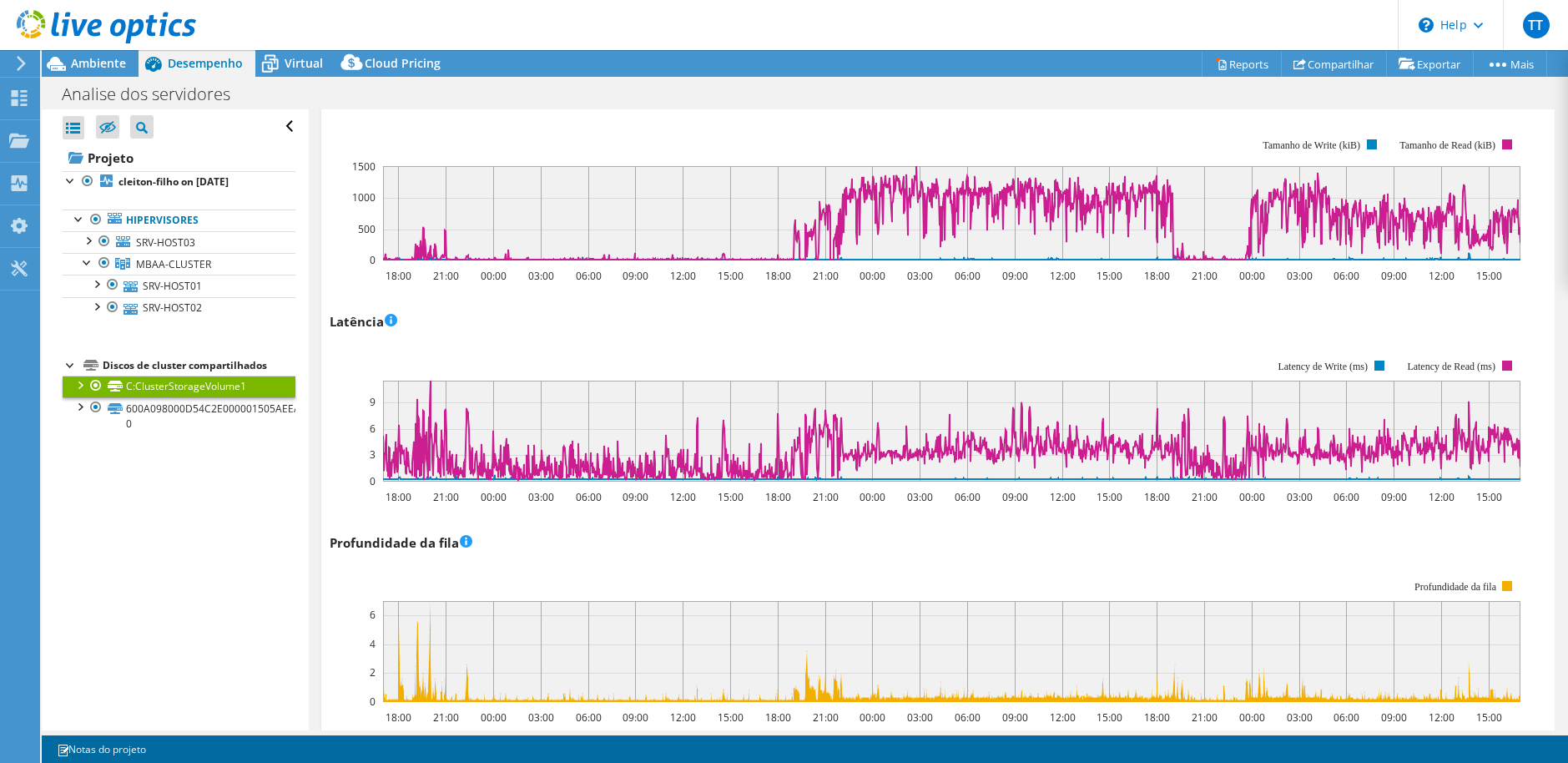
scroll to position [0, 0]
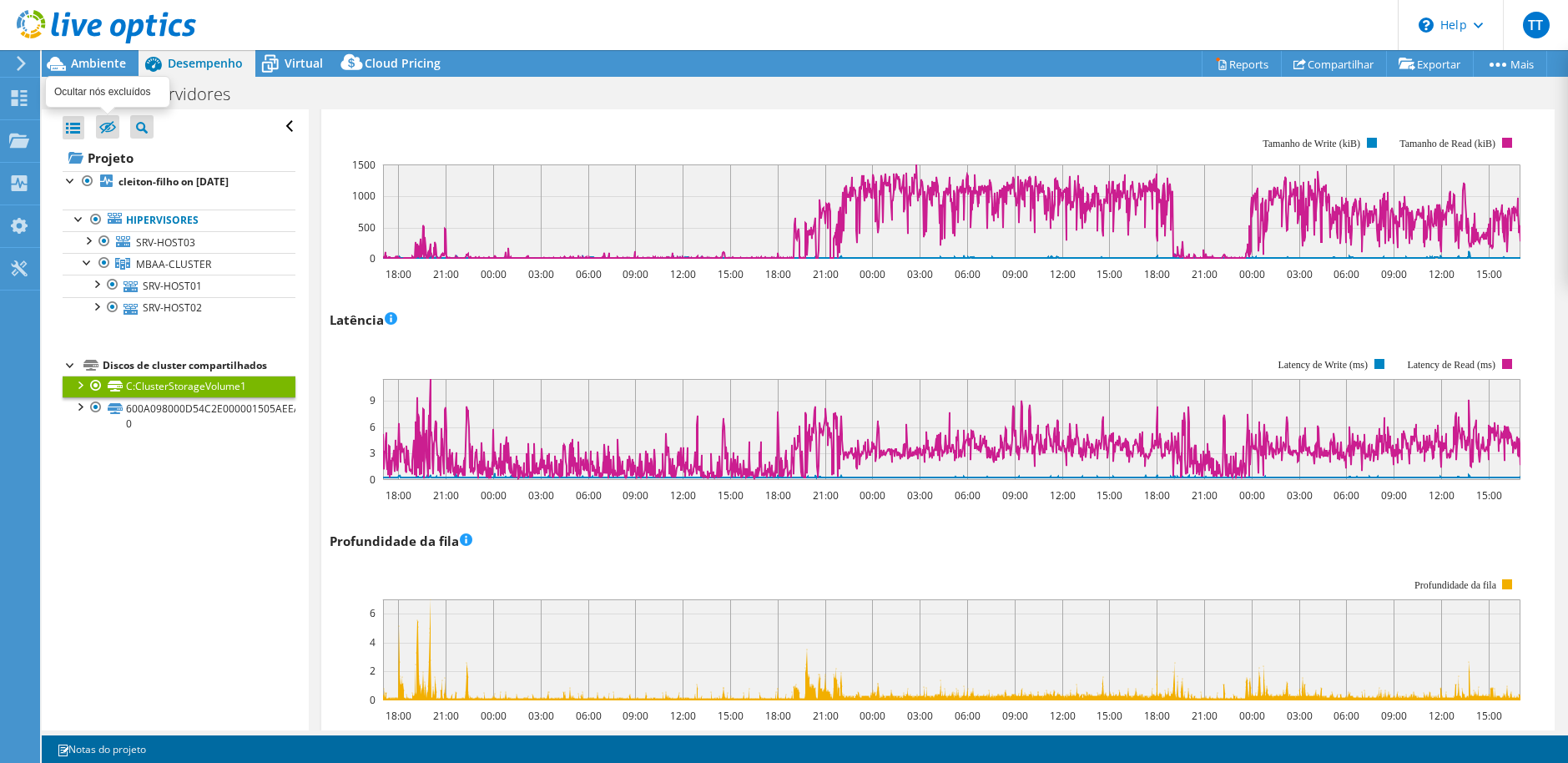
click at [108, 122] on icon at bounding box center [107, 127] width 17 height 13
click at [0, 0] on input "checkbox" at bounding box center [0, 0] width 0 height 0
click at [108, 123] on icon at bounding box center [107, 127] width 17 height 13
click at [0, 0] on input "checkbox" at bounding box center [0, 0] width 0 height 0
click at [313, 53] on div "Virtual" at bounding box center [295, 63] width 80 height 27
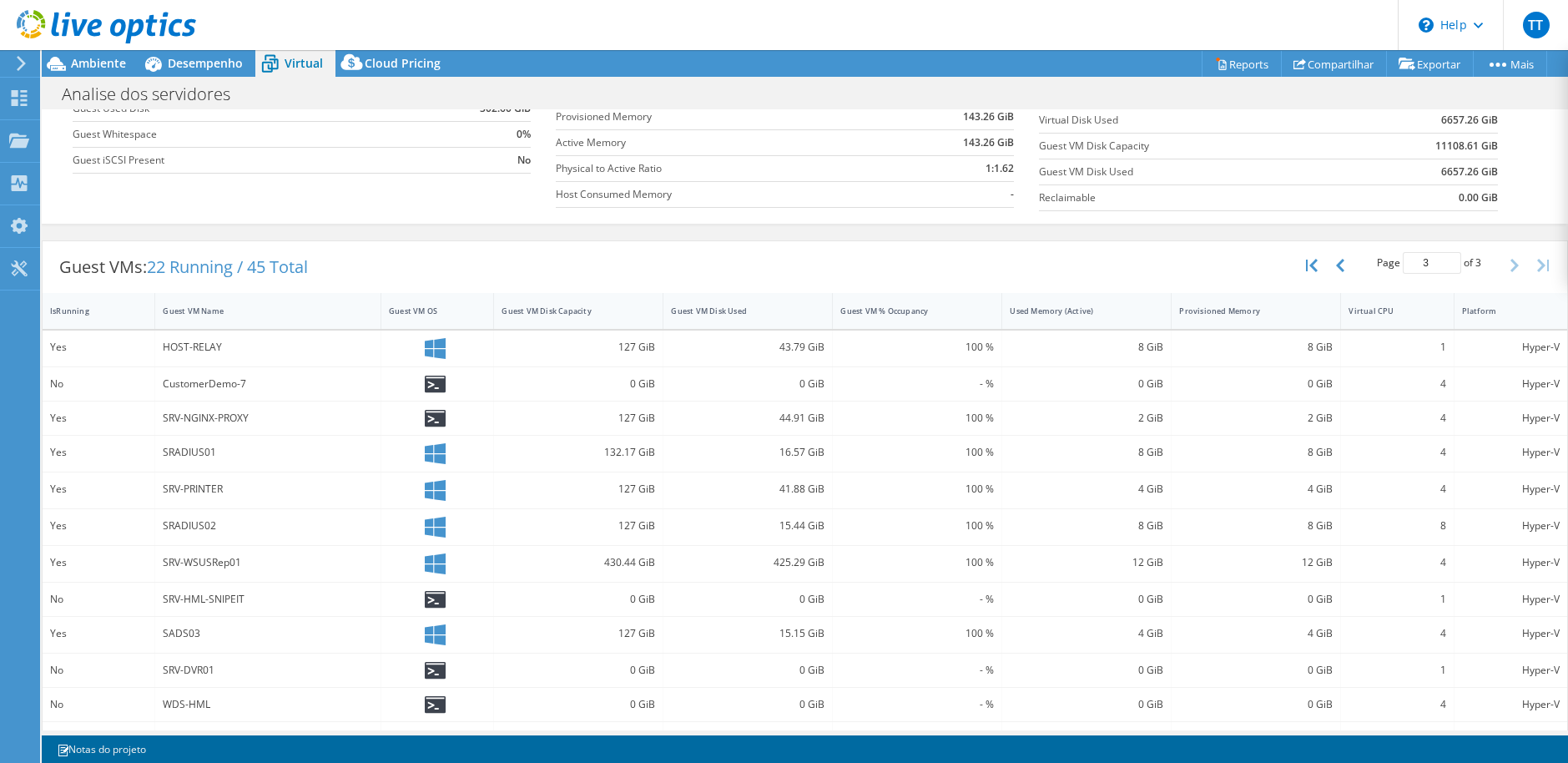
scroll to position [84, 0]
